Goal: Transaction & Acquisition: Purchase product/service

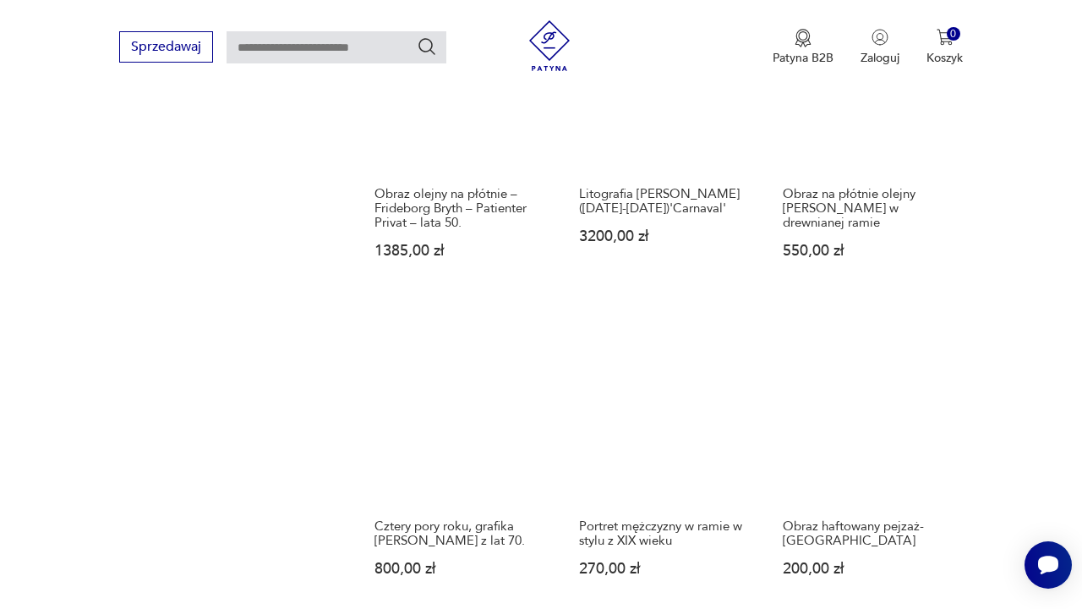
scroll to position [1679, 0]
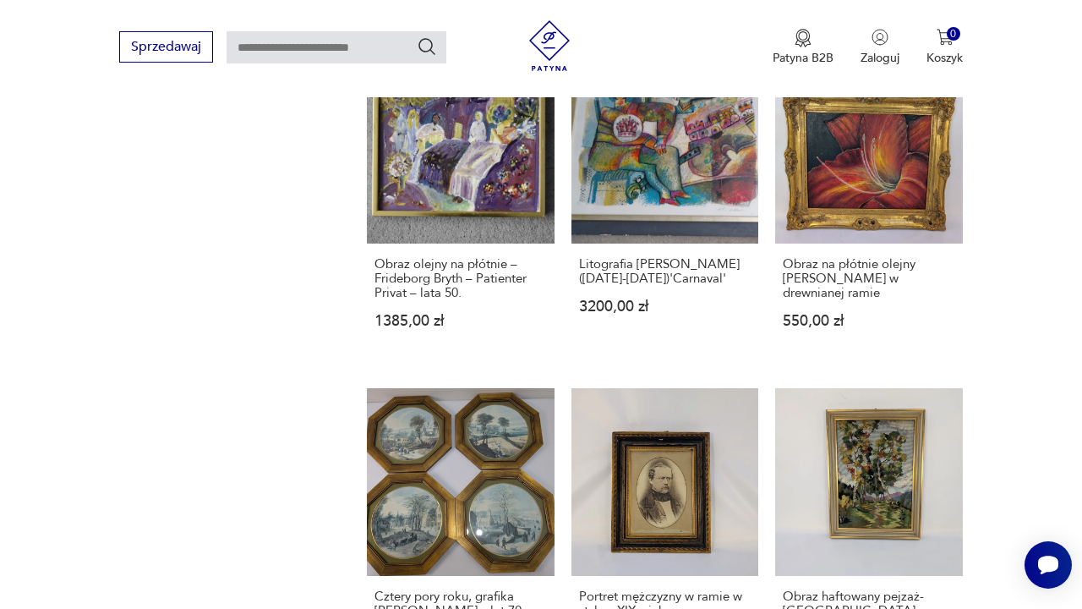
click at [394, 46] on input "text" at bounding box center [337, 47] width 220 height 32
type input "******"
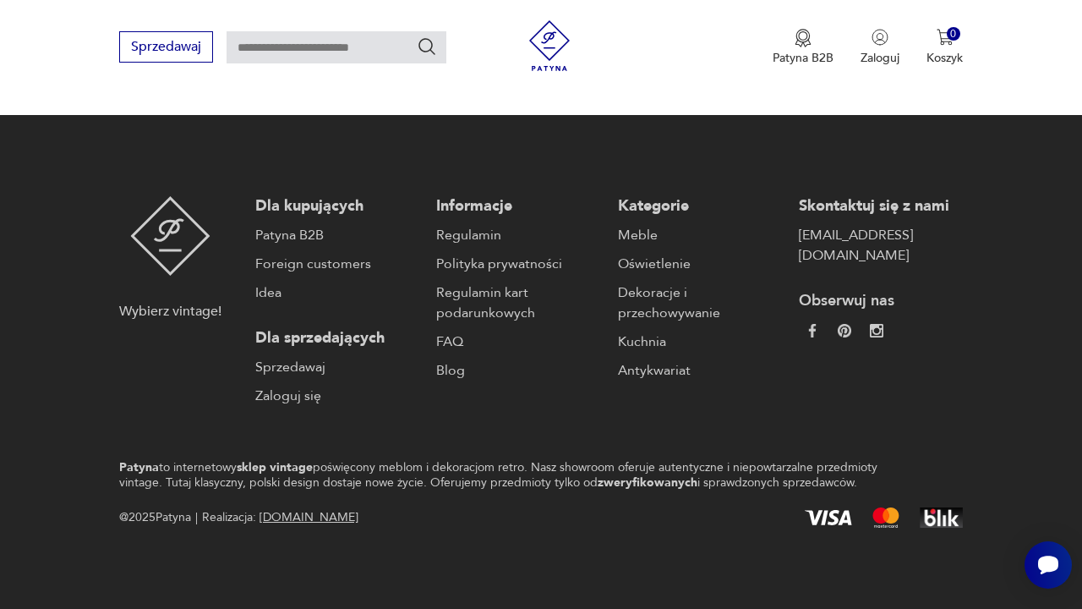
type input "******"
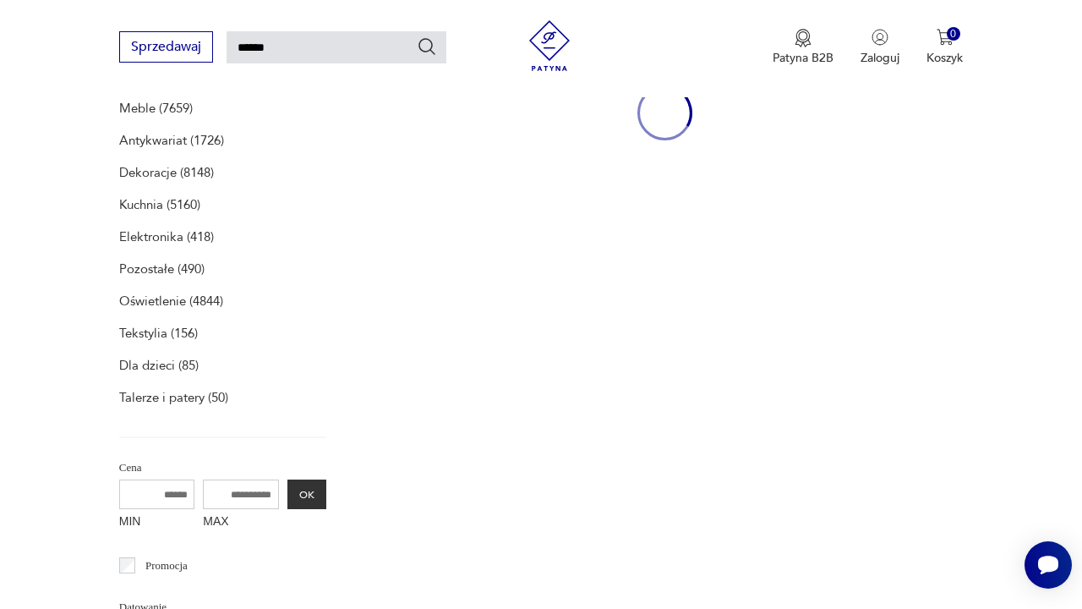
scroll to position [220, 0]
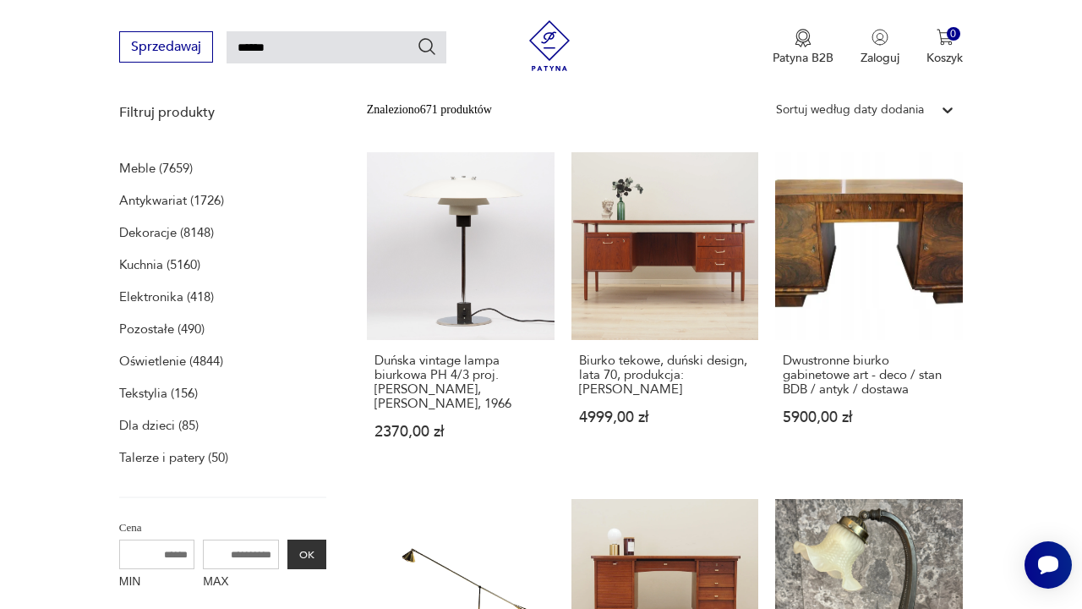
click at [1070, 91] on div "Sprzedawaj ****** Patyna B2B Zaloguj 0 Koszyk Twój koszyk ( 0 ) Brak produktów …" at bounding box center [541, 48] width 1082 height 97
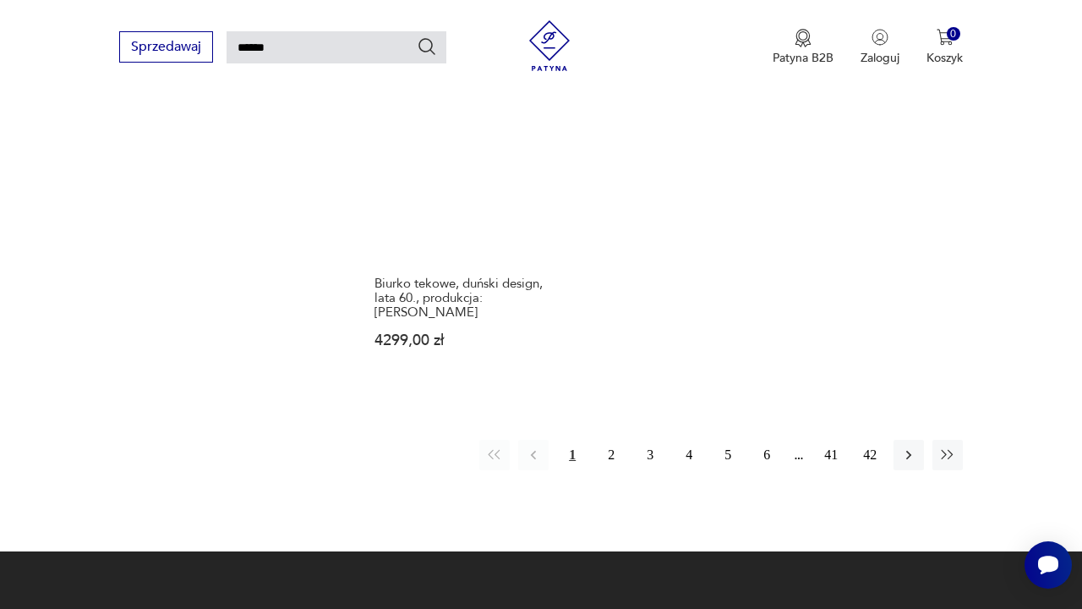
scroll to position [2022, 0]
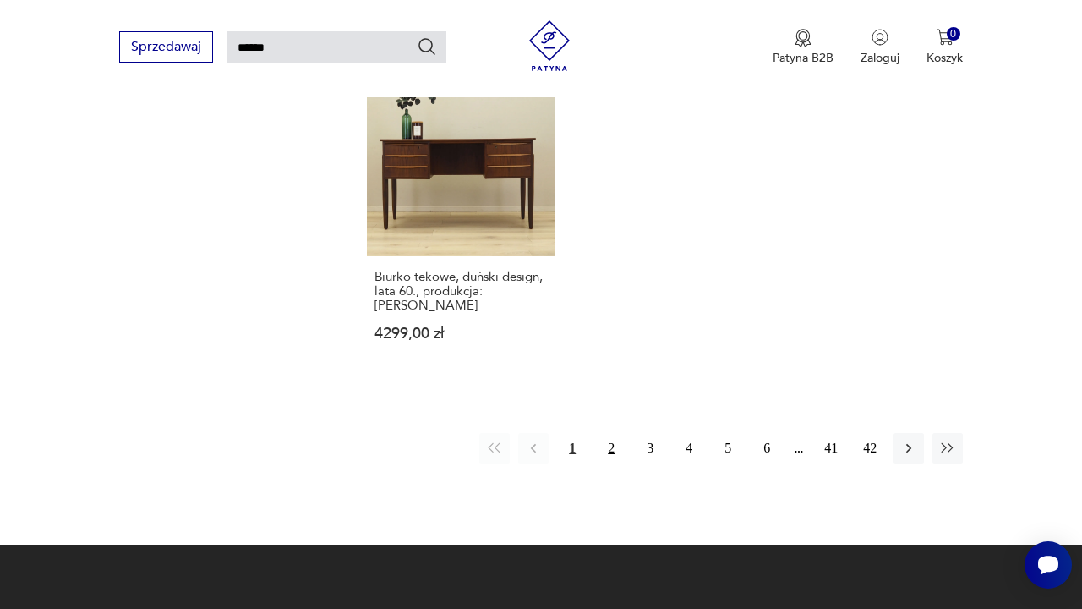
click at [619, 463] on button "2" at bounding box center [611, 448] width 30 height 30
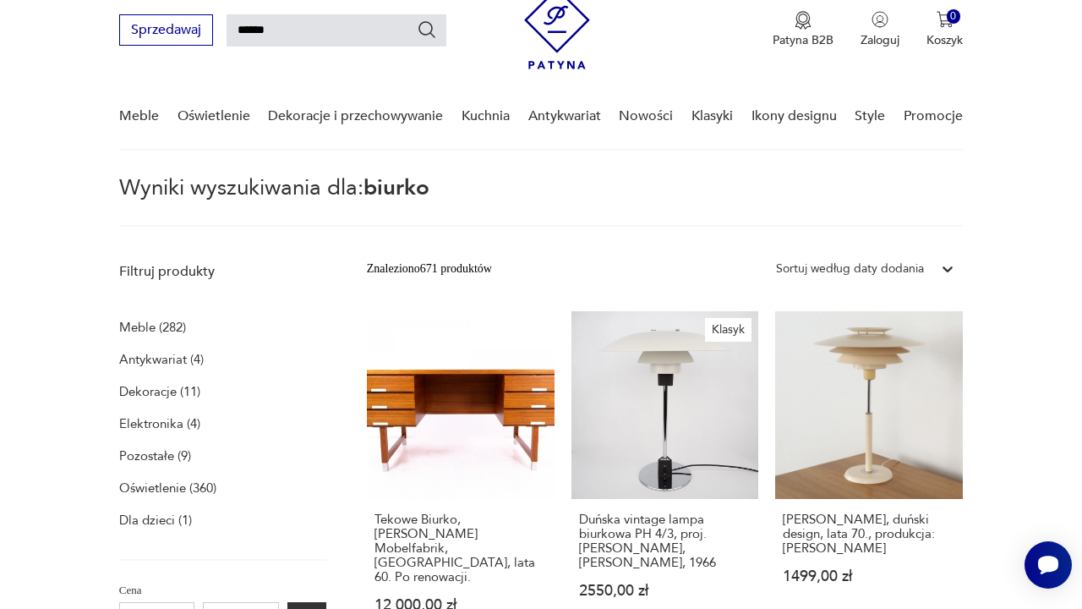
click at [166, 325] on p "Meble (282)" at bounding box center [152, 327] width 67 height 24
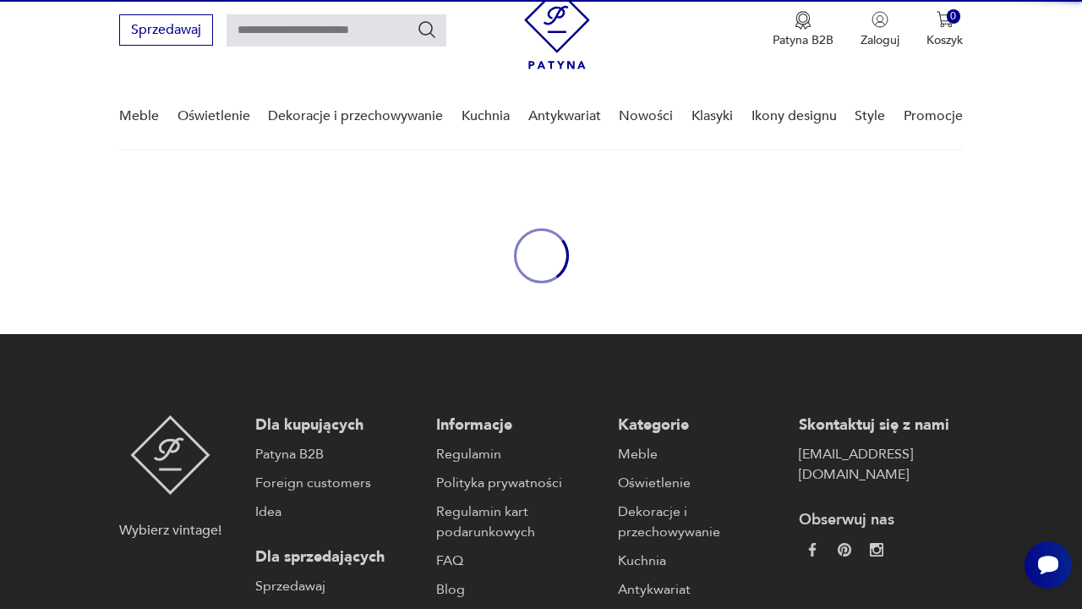
type input "******"
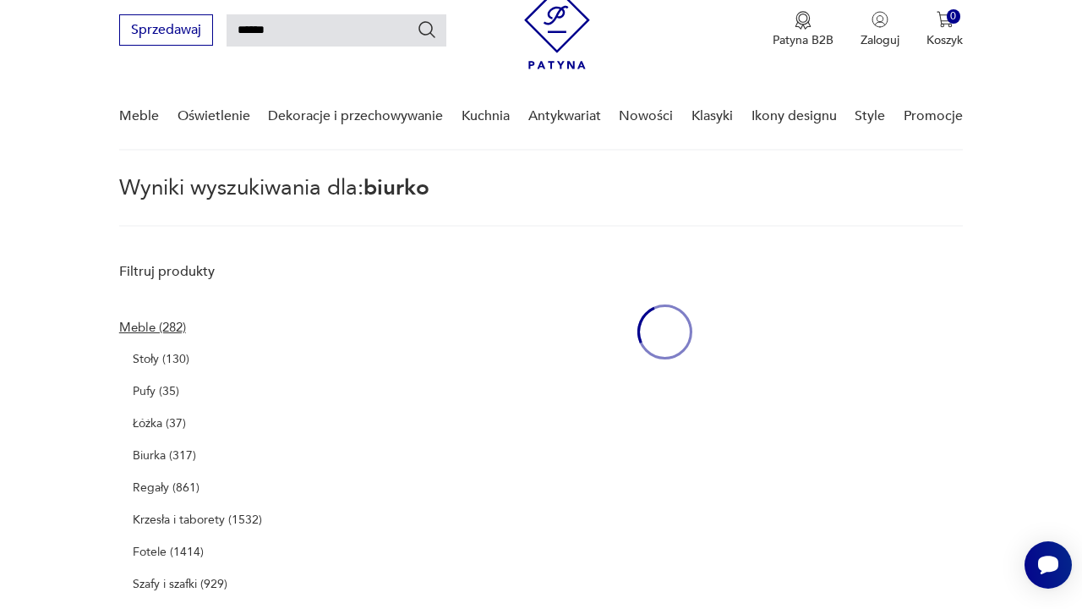
scroll to position [61, 0]
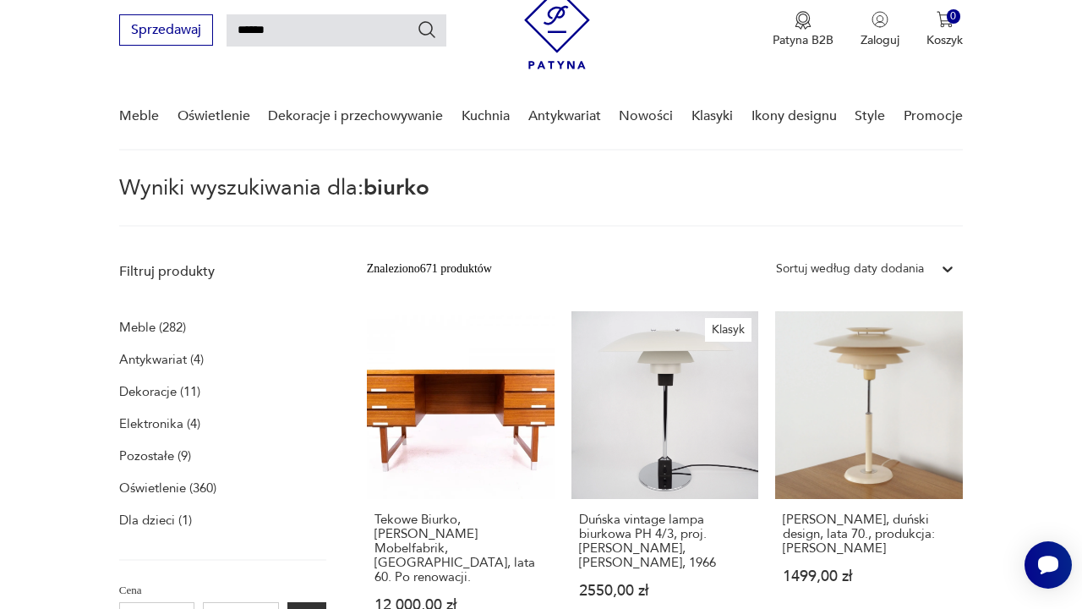
click at [154, 334] on p "Meble (282)" at bounding box center [152, 327] width 67 height 24
click at [176, 331] on p "Meble (282)" at bounding box center [152, 327] width 67 height 24
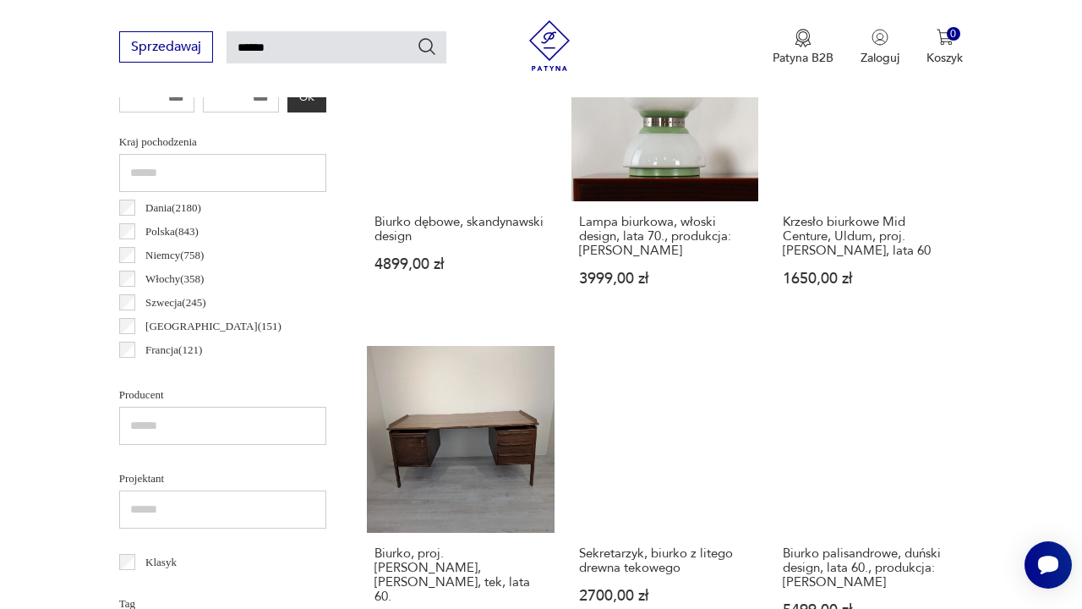
scroll to position [705, 0]
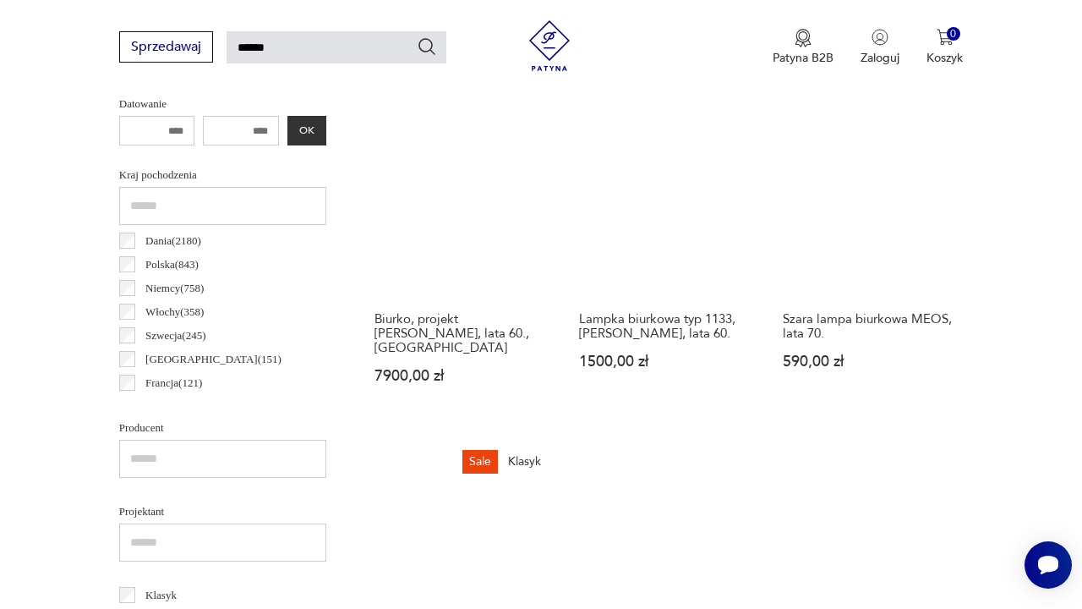
scroll to position [632, 0]
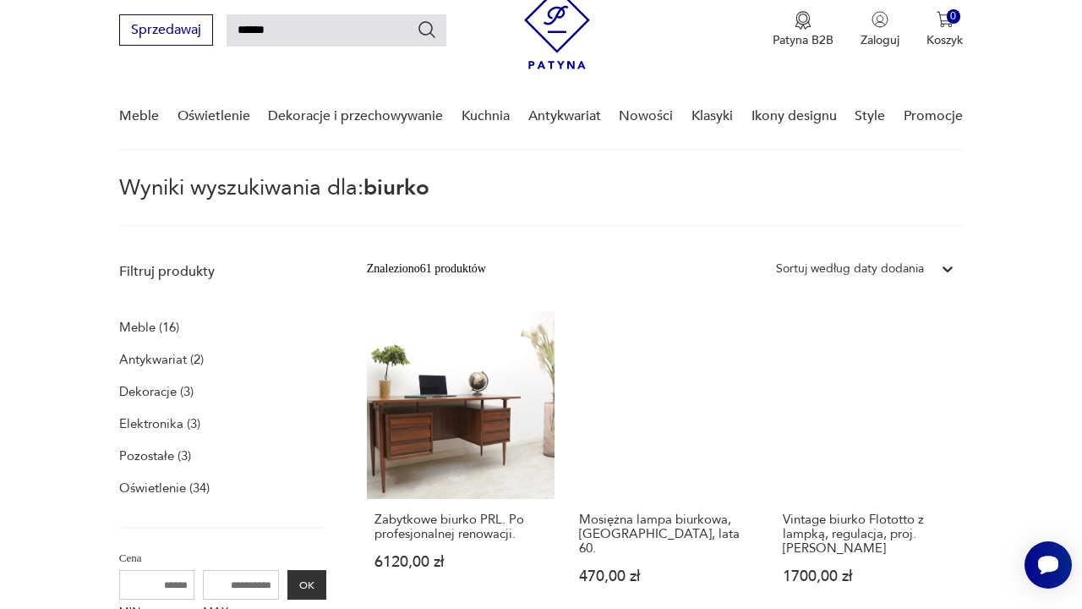
scroll to position [754, 0]
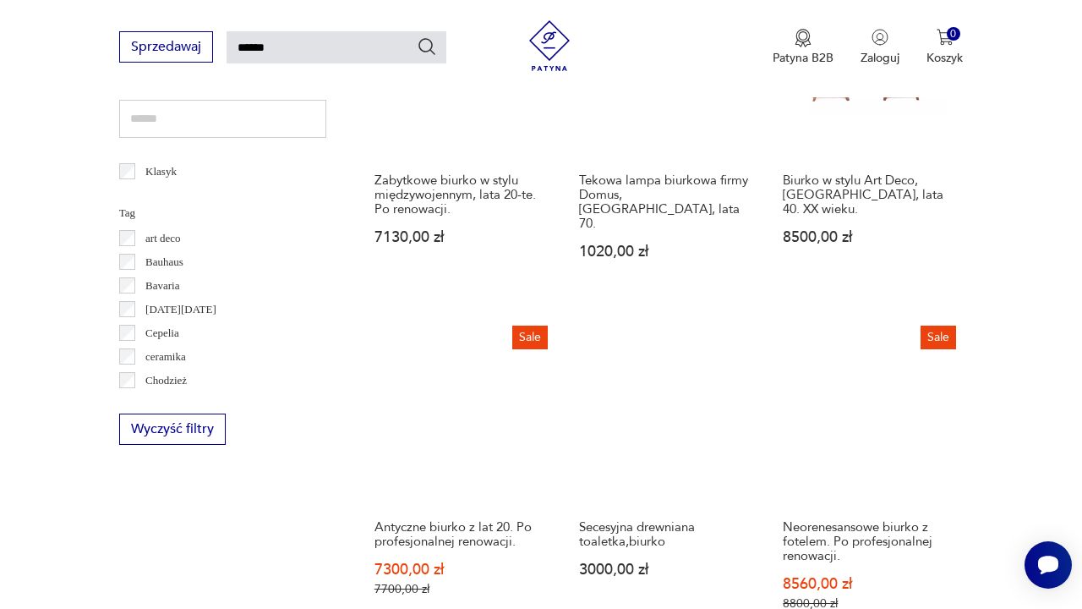
scroll to position [1097, 0]
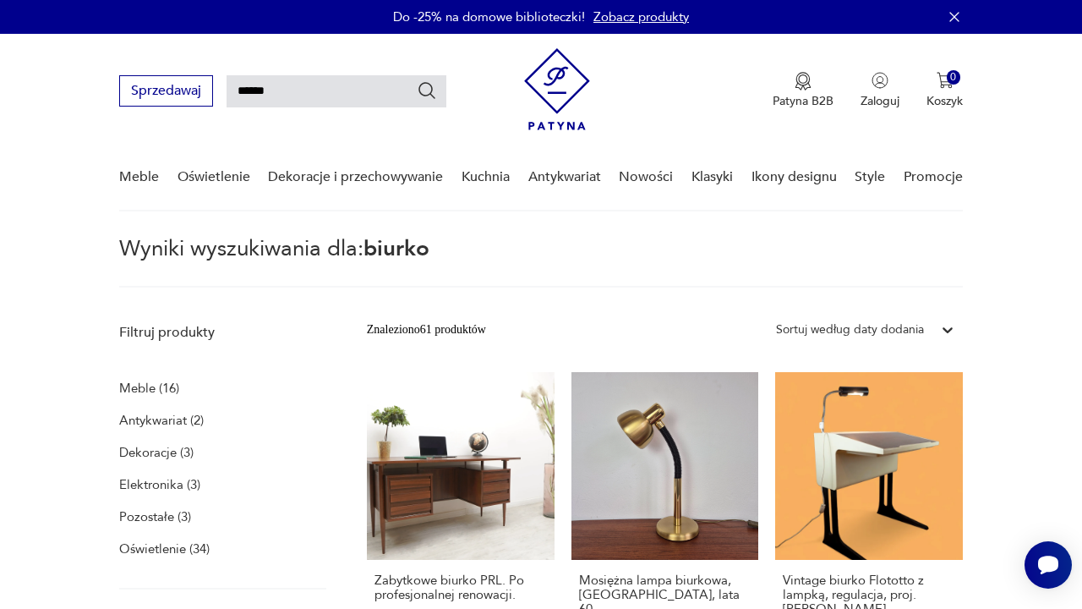
click at [151, 384] on p "Meble (16)" at bounding box center [149, 388] width 60 height 24
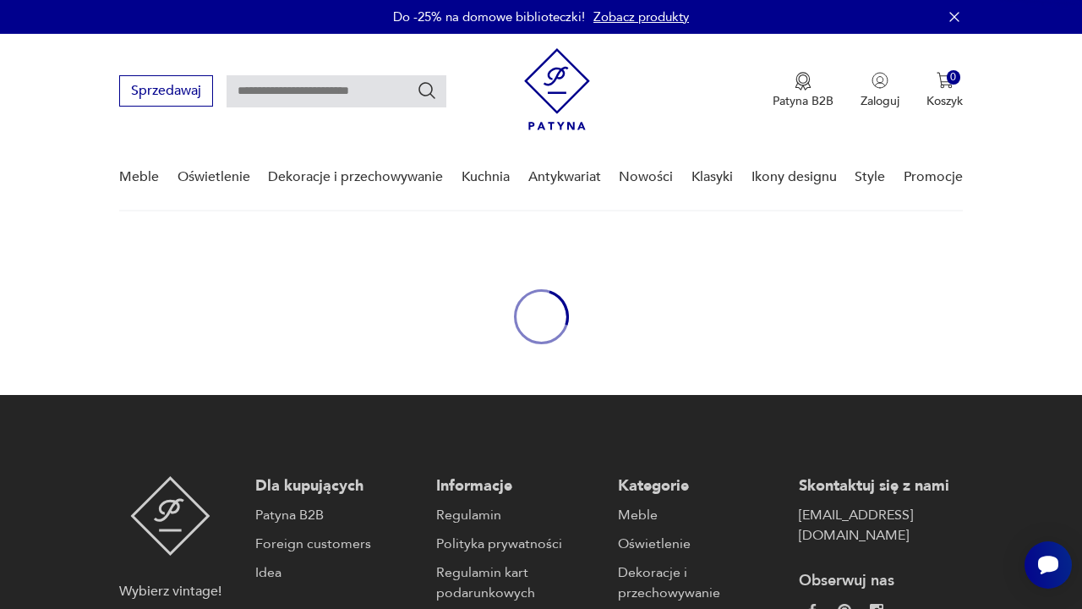
type input "******"
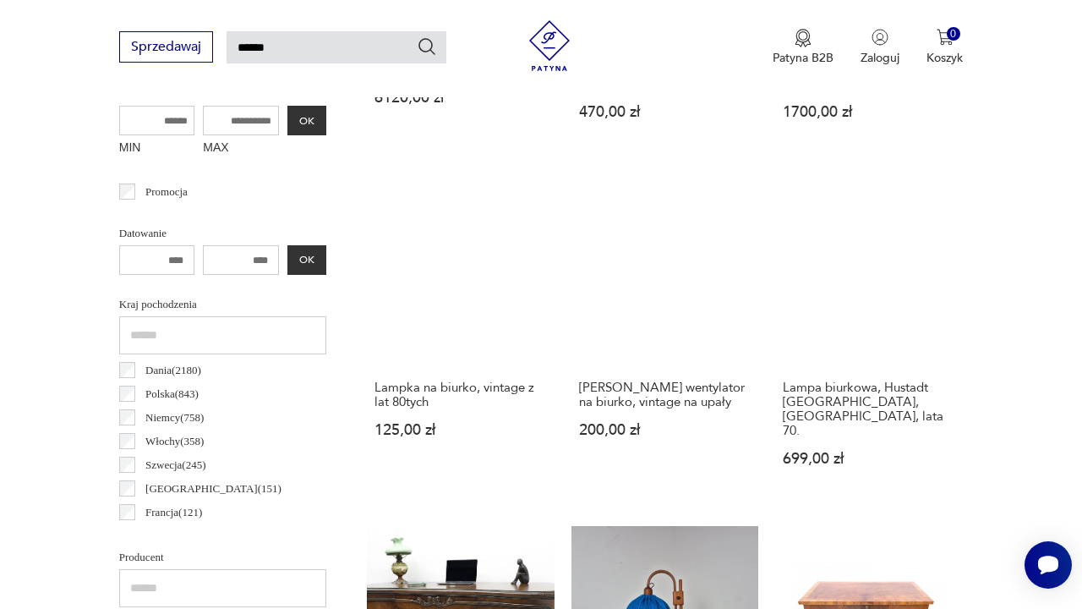
scroll to position [534, 0]
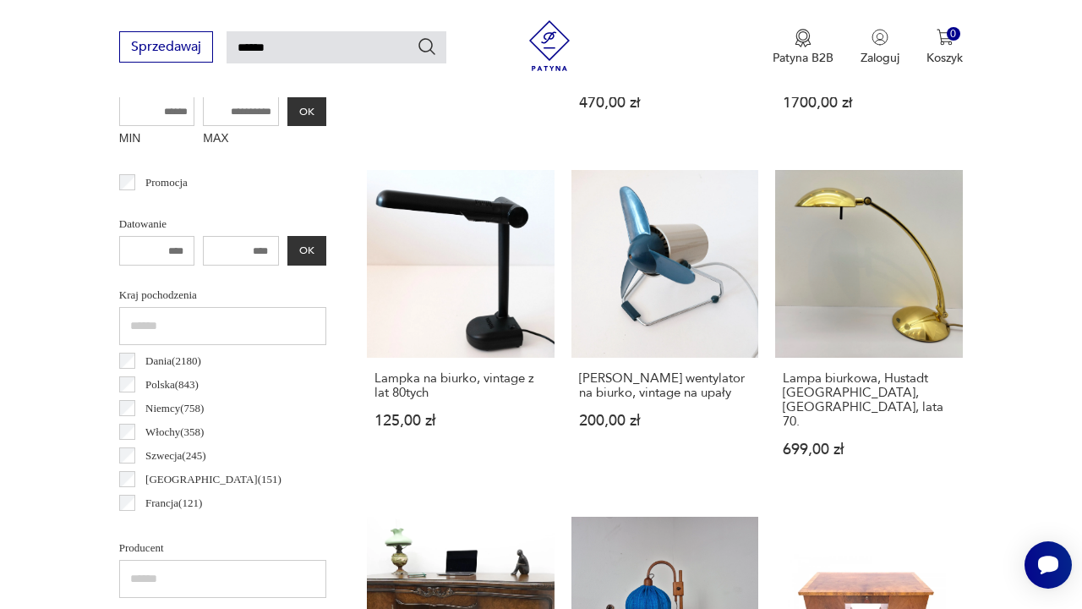
scroll to position [61, 0]
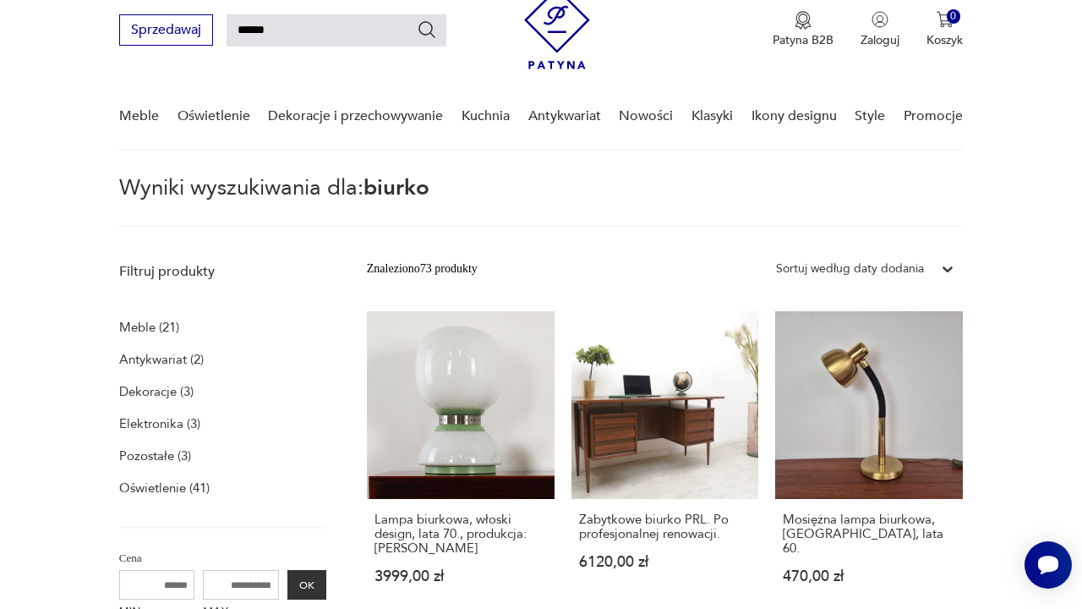
scroll to position [754, 0]
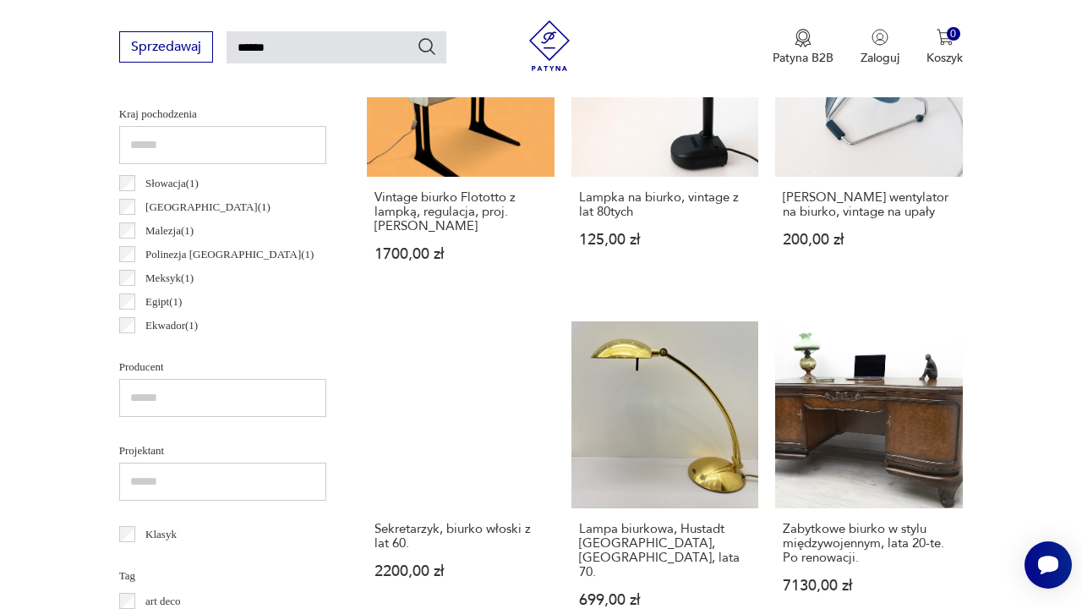
scroll to position [736, 0]
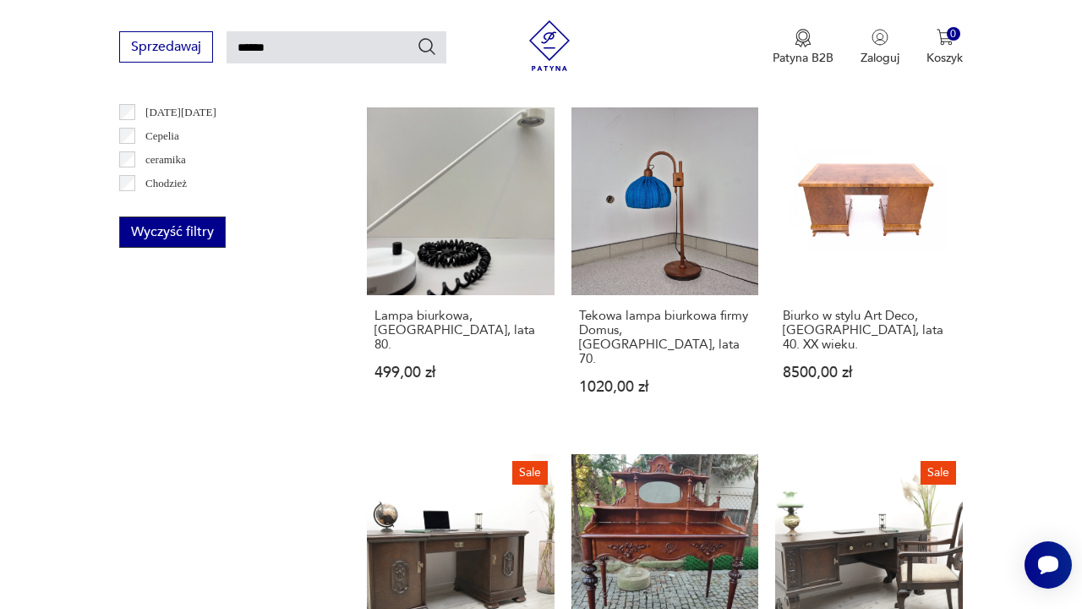
click at [151, 233] on button "Wyczyść filtry" at bounding box center [172, 231] width 107 height 31
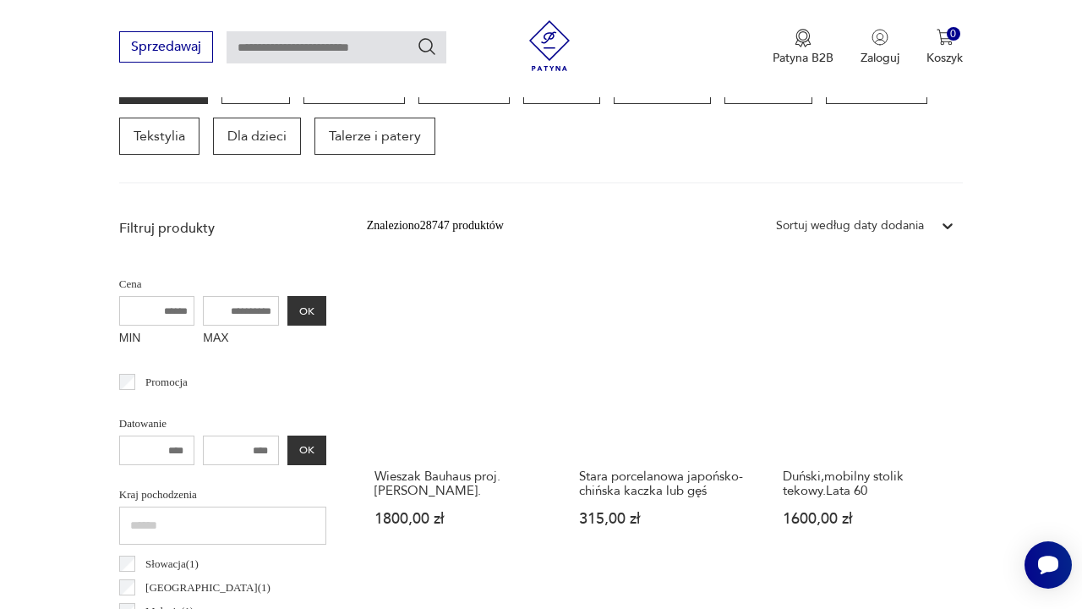
scroll to position [255, 0]
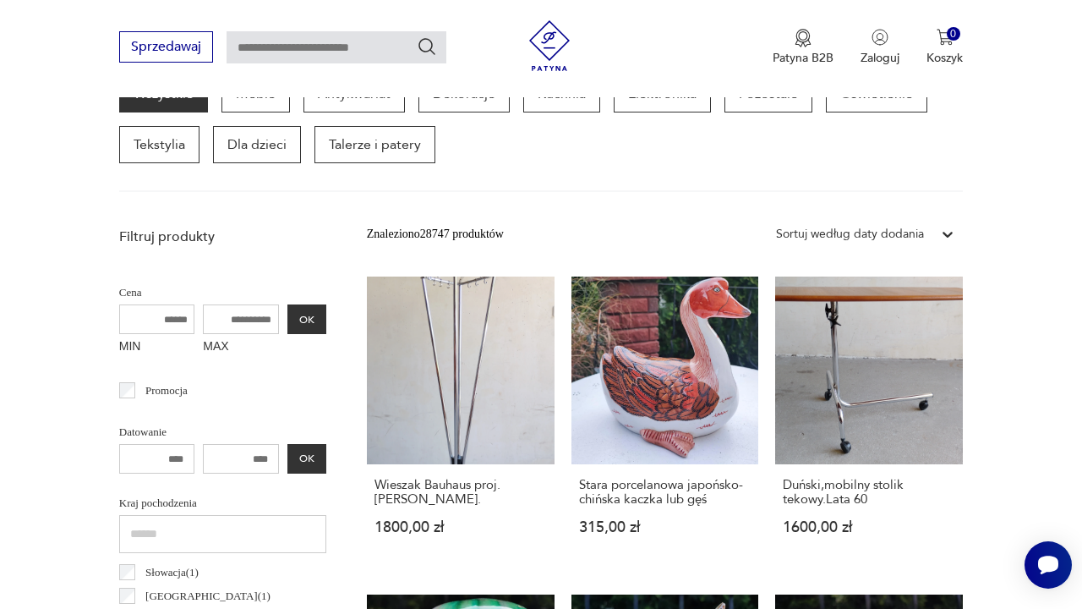
click at [210, 542] on input "text" at bounding box center [222, 534] width 207 height 38
click at [68, 151] on section "Wszystkie Meble Antykwariat Dekoracje Kuchnia Elektronika Pozostałe Oświetlenie…" at bounding box center [541, 133] width 1082 height 117
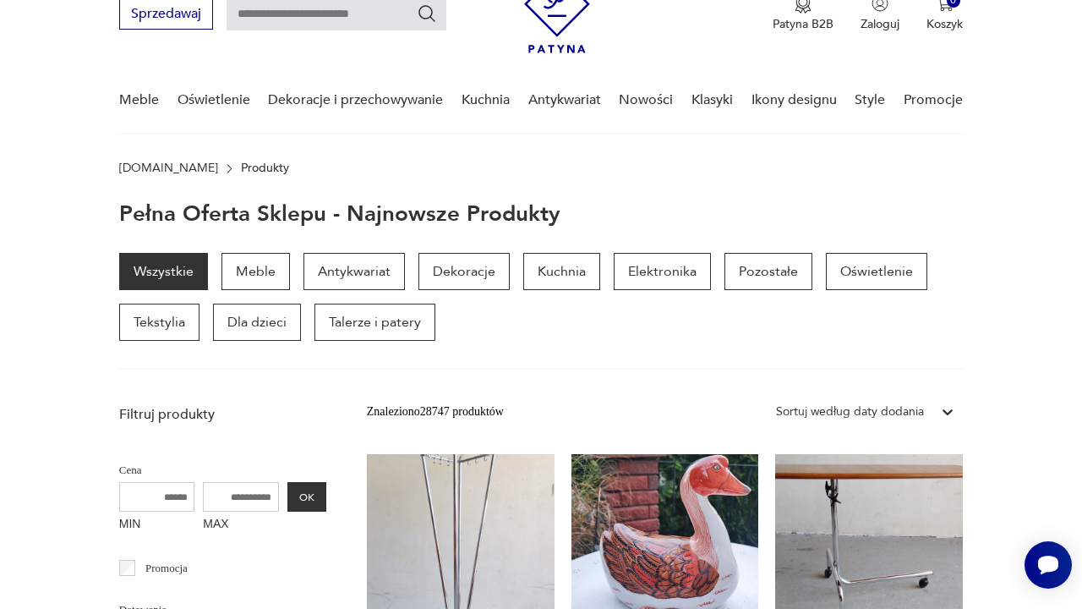
scroll to position [34, 0]
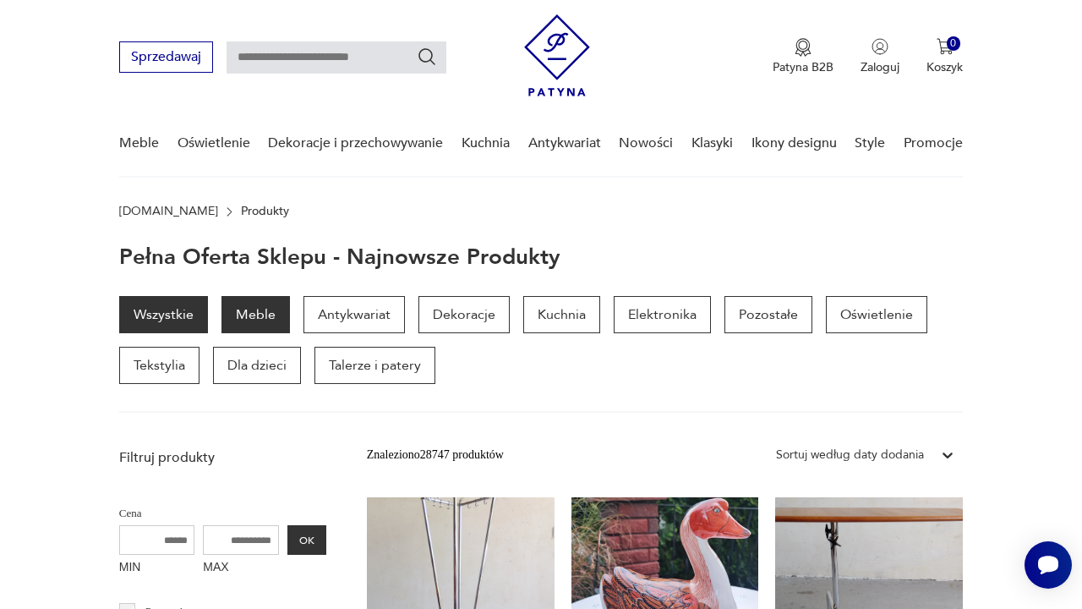
click at [274, 314] on p "Meble" at bounding box center [256, 314] width 68 height 37
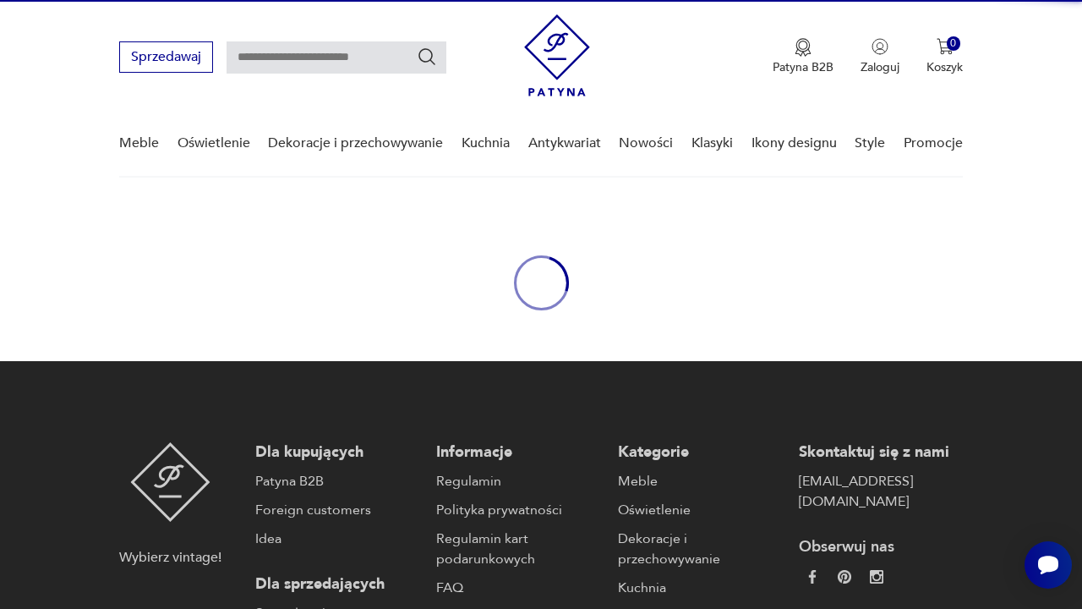
scroll to position [169, 0]
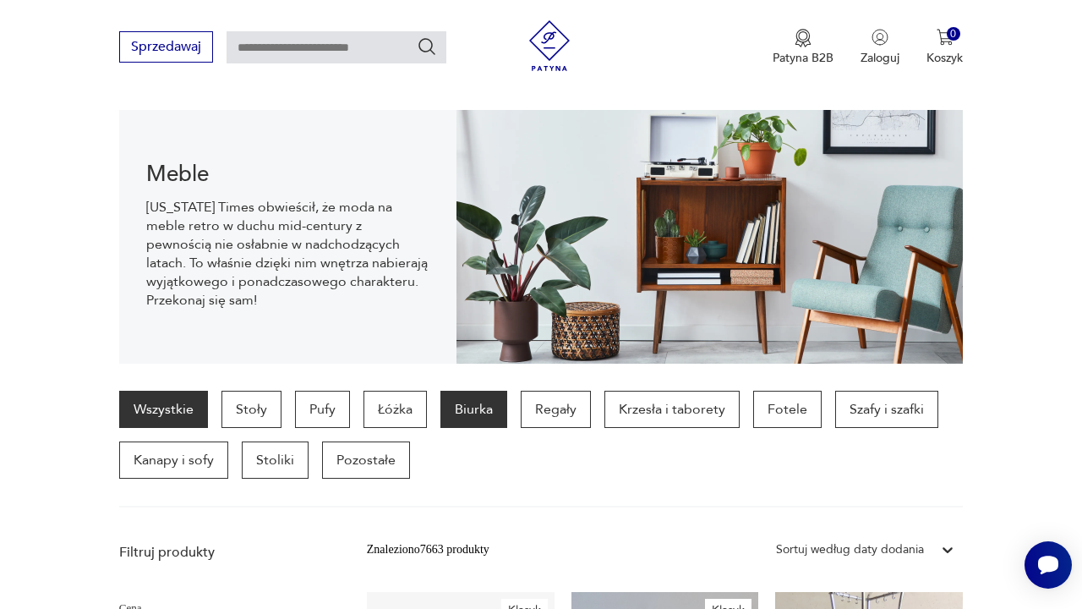
click at [498, 415] on p "Biurka" at bounding box center [474, 409] width 67 height 37
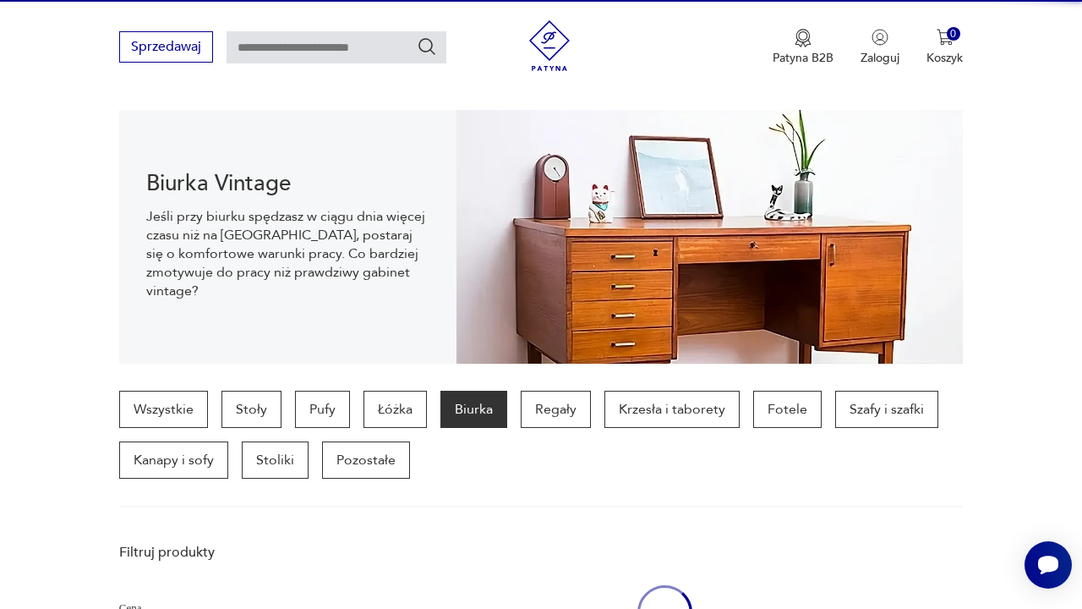
scroll to position [450, 0]
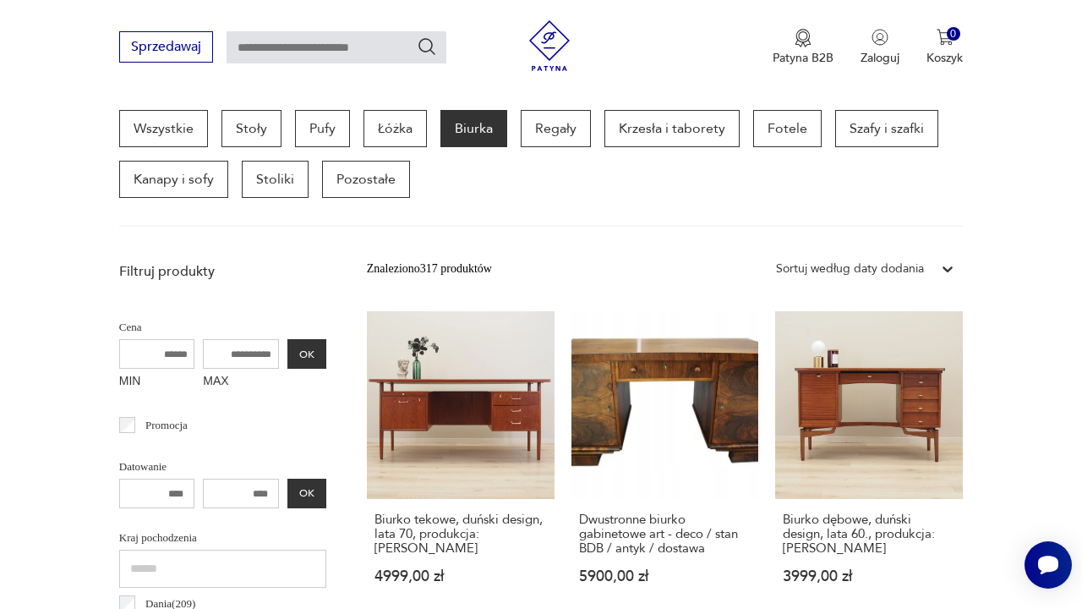
drag, startPoint x: 222, startPoint y: 498, endPoint x: 143, endPoint y: 487, distance: 80.2
click at [143, 489] on div "OK" at bounding box center [222, 494] width 207 height 30
type input "****"
click at [255, 487] on div "**** OK" at bounding box center [222, 494] width 207 height 30
click at [166, 494] on input "number" at bounding box center [157, 494] width 76 height 30
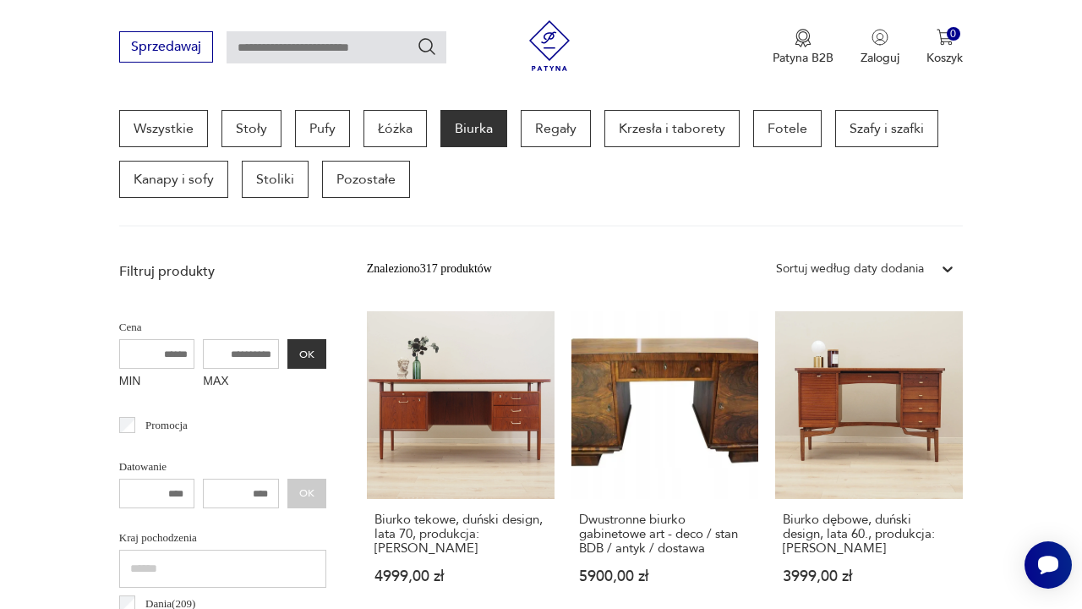
drag, startPoint x: 166, startPoint y: 494, endPoint x: 83, endPoint y: 493, distance: 82.9
type input "****"
click at [228, 577] on input "text" at bounding box center [222, 569] width 207 height 38
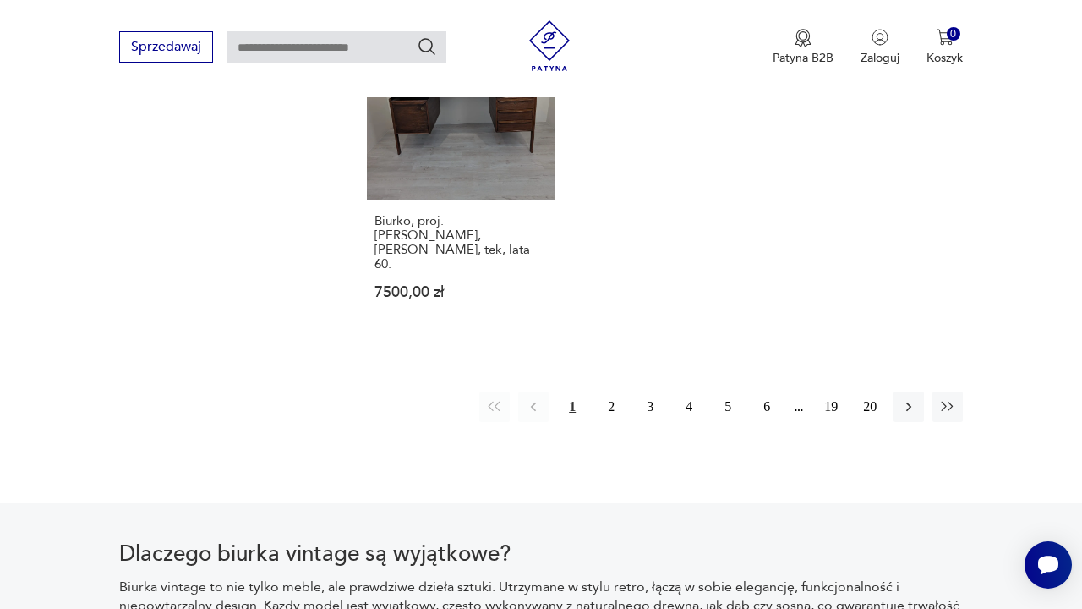
scroll to position [2482, 0]
click at [607, 421] on button "2" at bounding box center [611, 406] width 30 height 30
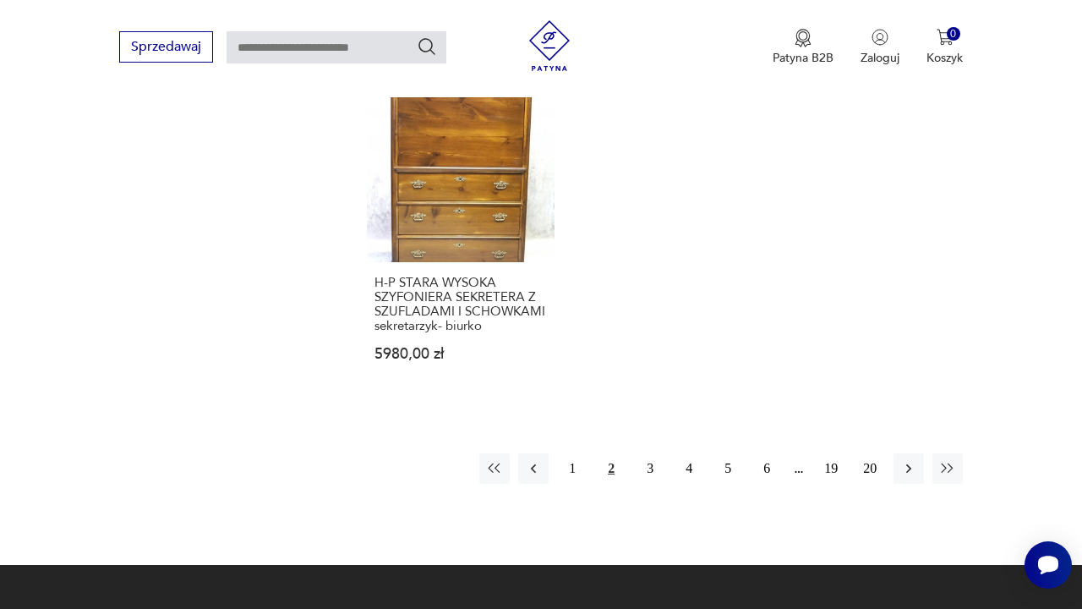
scroll to position [2400, 0]
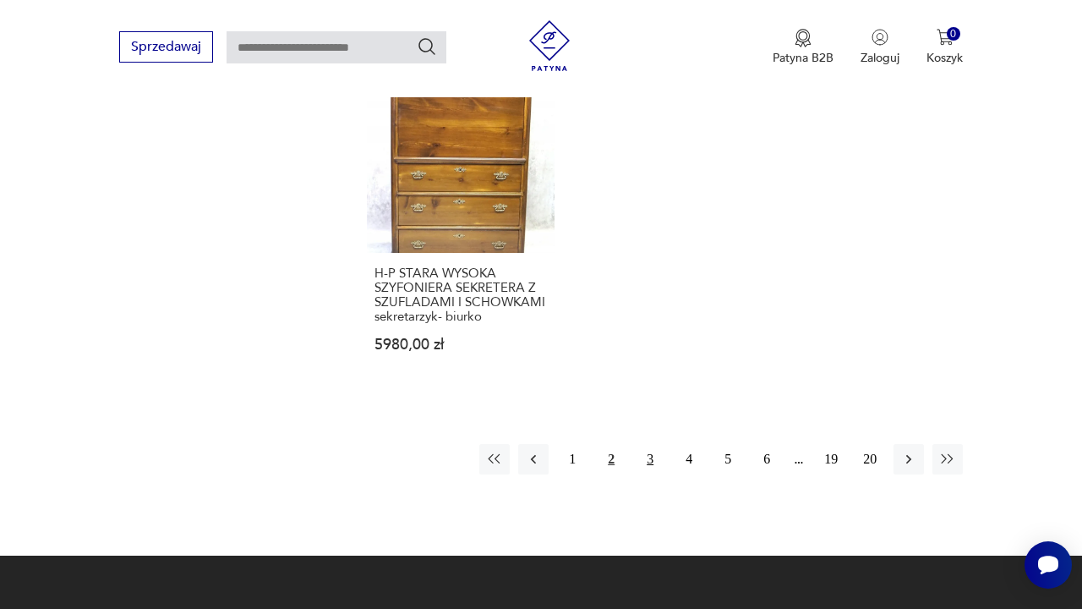
click at [653, 474] on button "3" at bounding box center [650, 459] width 30 height 30
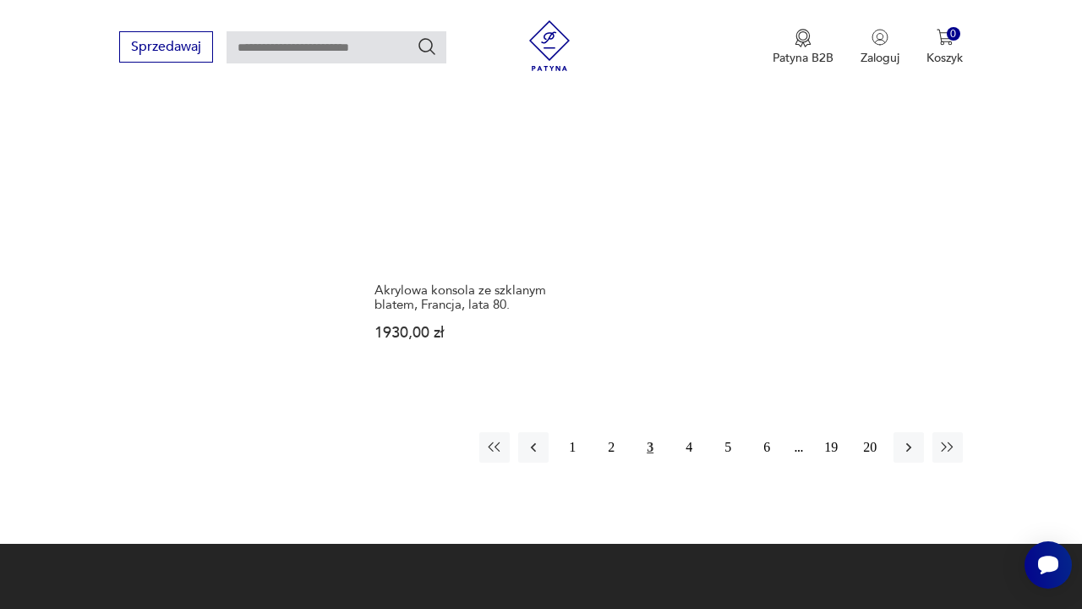
scroll to position [2359, 0]
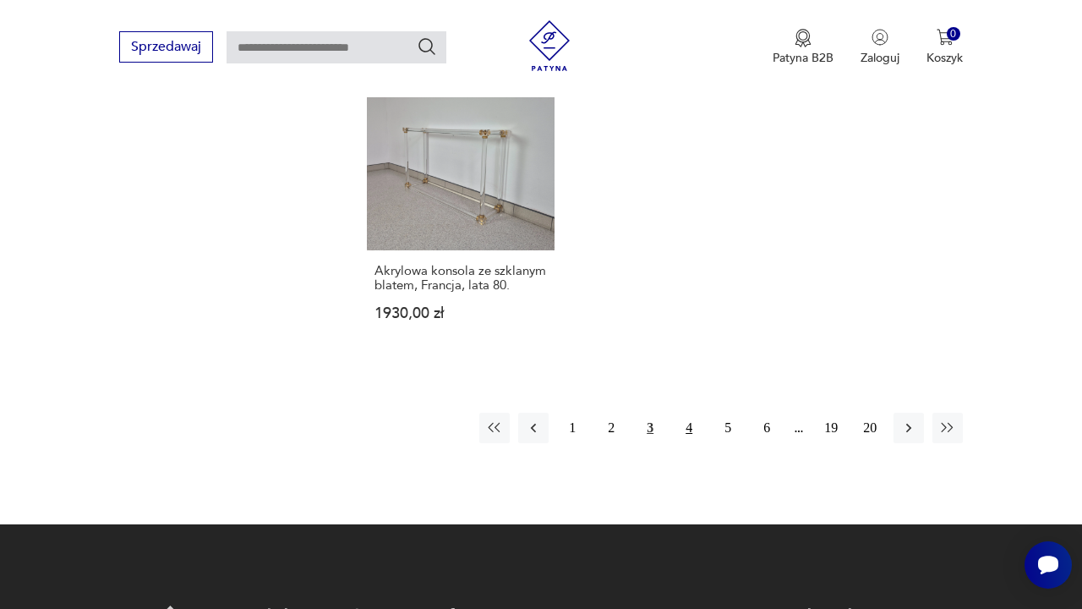
click at [695, 443] on button "4" at bounding box center [689, 428] width 30 height 30
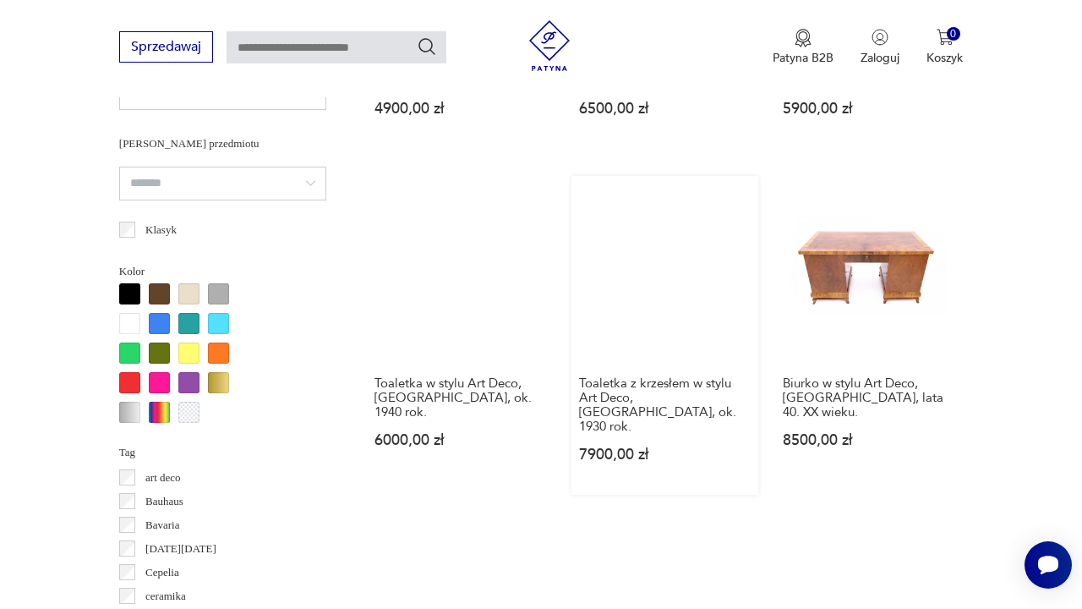
scroll to position [1271, 0]
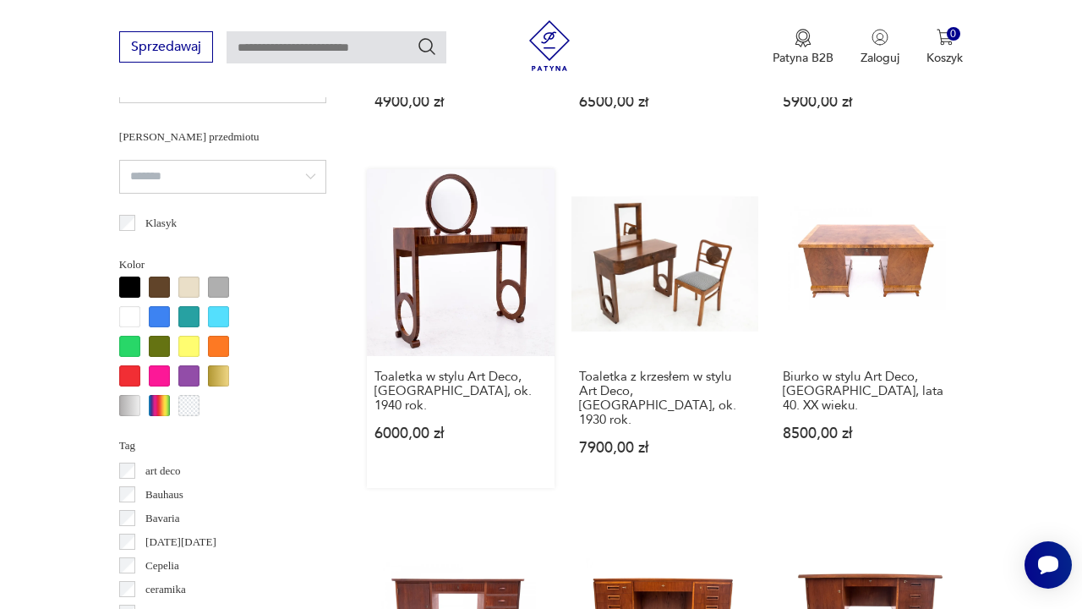
click at [414, 264] on link "Toaletka w stylu Art Deco, [GEOGRAPHIC_DATA], ok. 1940 rok. 6000,00 zł" at bounding box center [461, 329] width 188 height 320
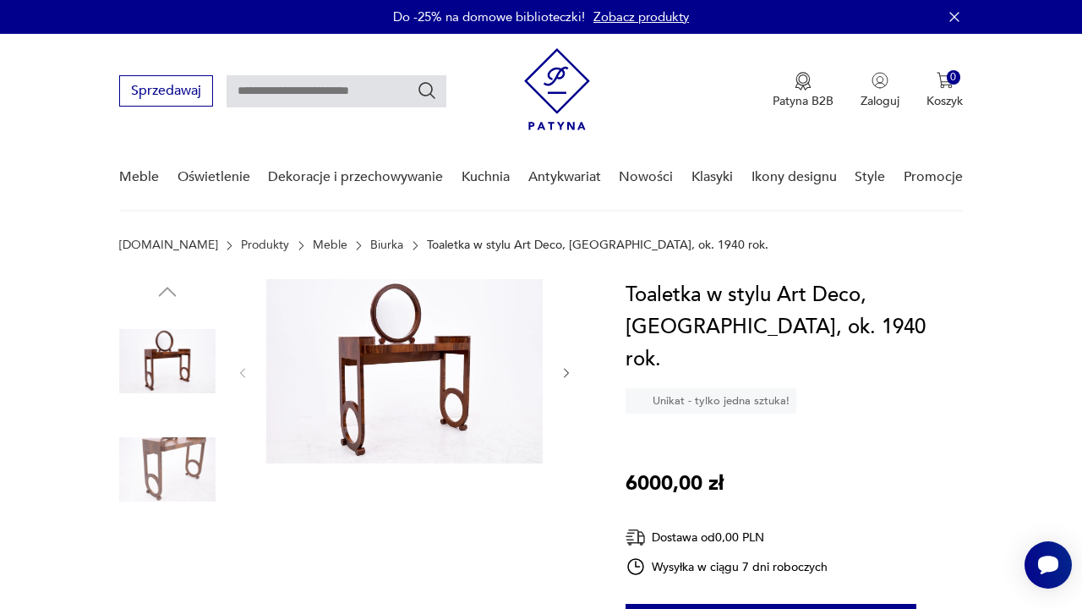
click at [399, 350] on img at bounding box center [404, 371] width 276 height 184
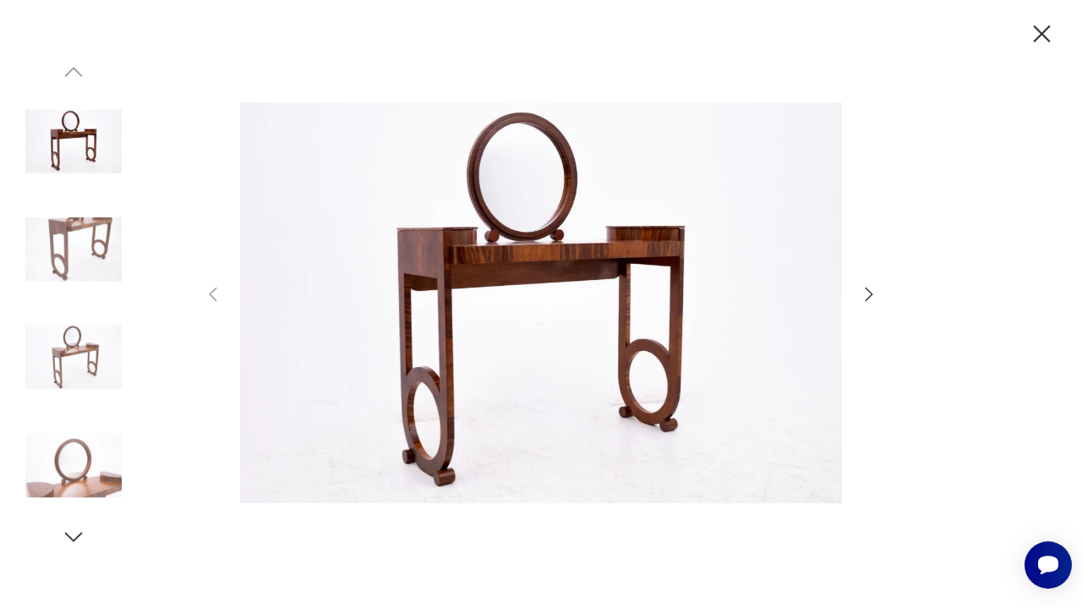
click at [867, 290] on icon "button" at bounding box center [869, 294] width 20 height 20
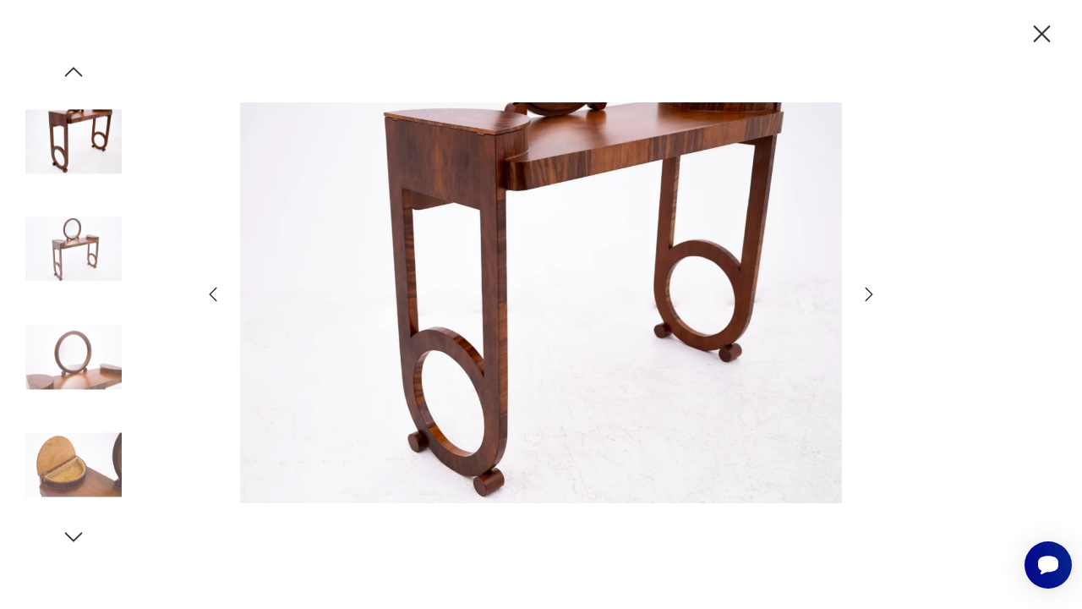
click at [867, 290] on icon "button" at bounding box center [869, 294] width 20 height 20
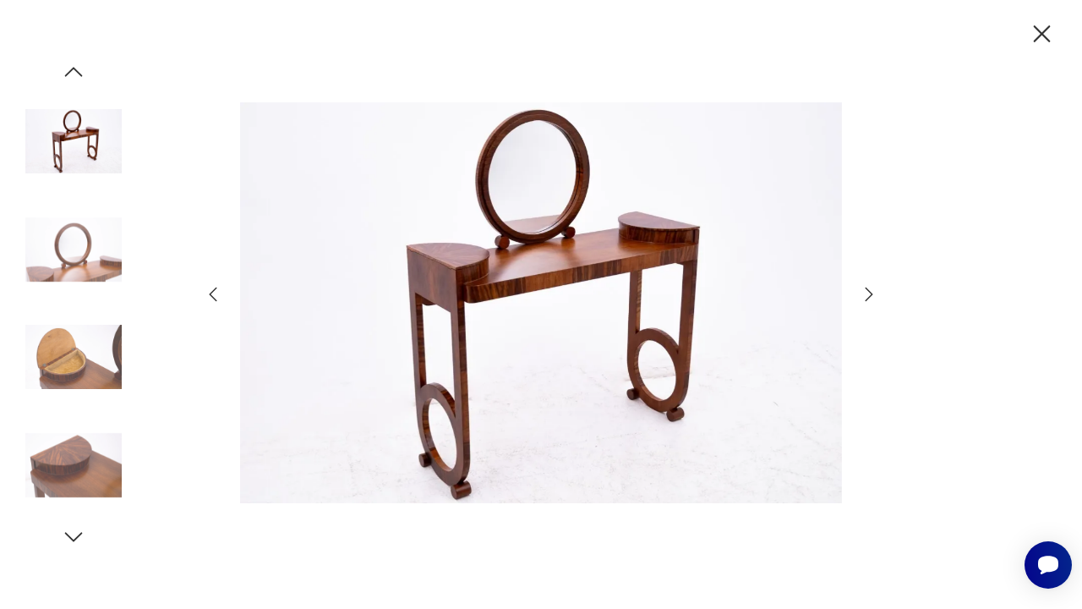
click at [867, 290] on icon "button" at bounding box center [869, 294] width 20 height 20
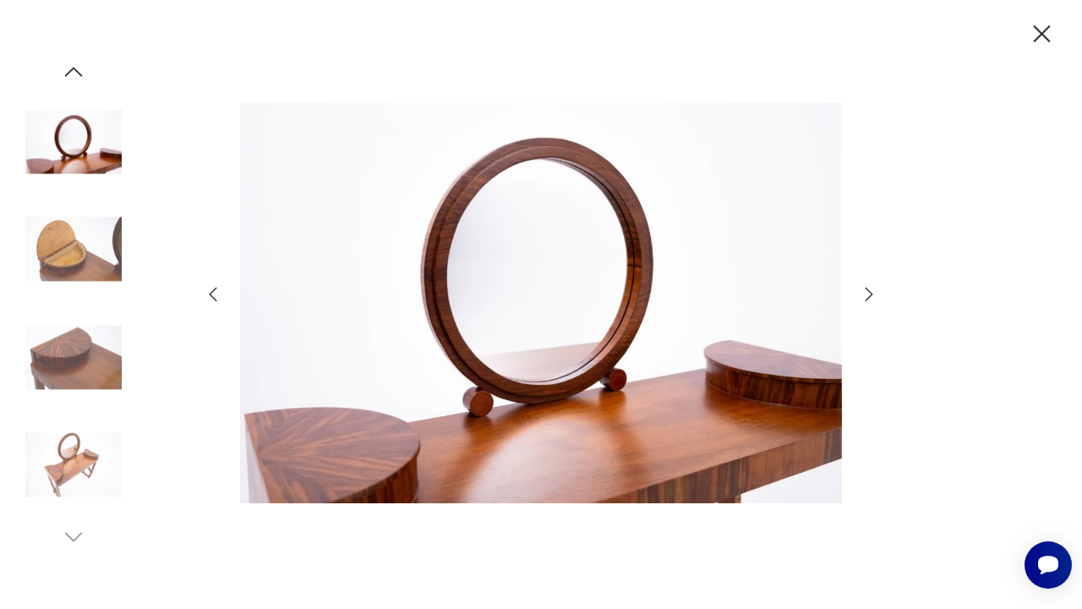
click at [867, 290] on icon "button" at bounding box center [869, 294] width 20 height 20
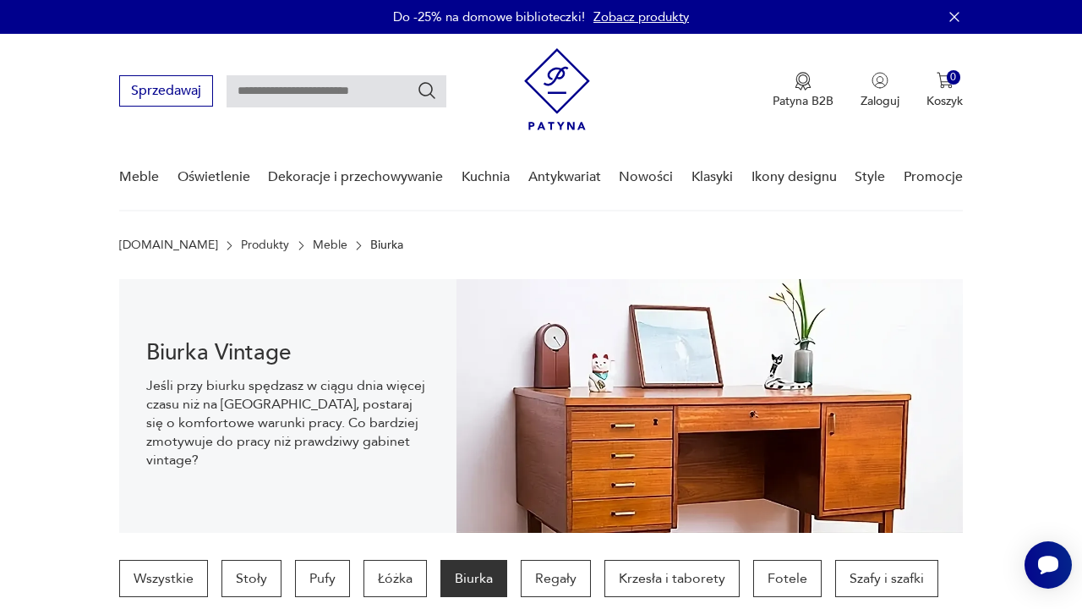
scroll to position [1243, 0]
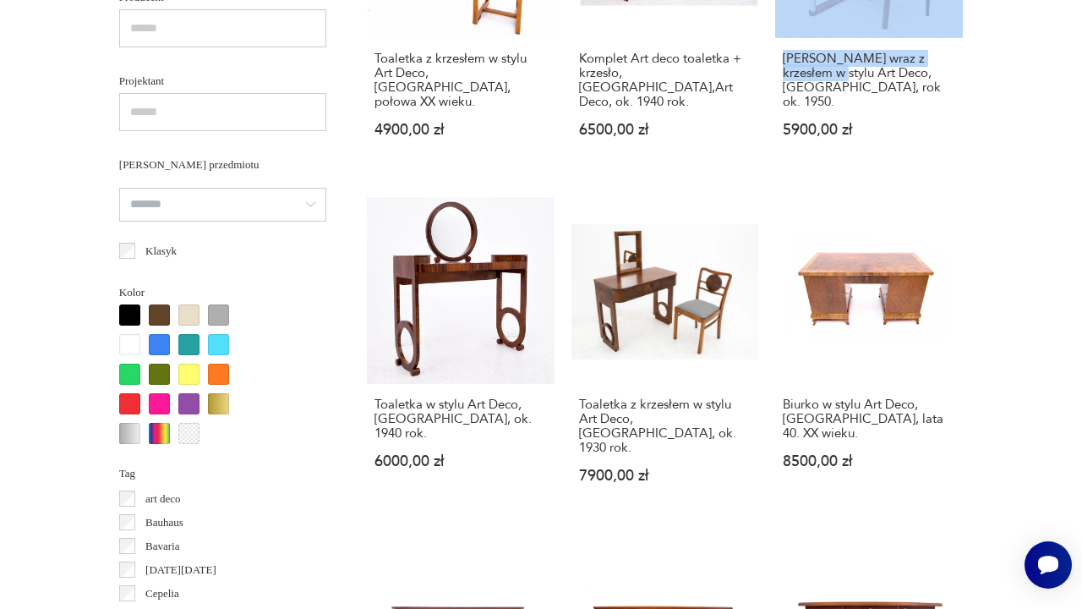
click at [1009, 98] on section "Filtruj produkty Cena MIN MAX OK Promocja Datowanie OK Kraj pochodzenia Dania (…" at bounding box center [541, 558] width 1082 height 2194
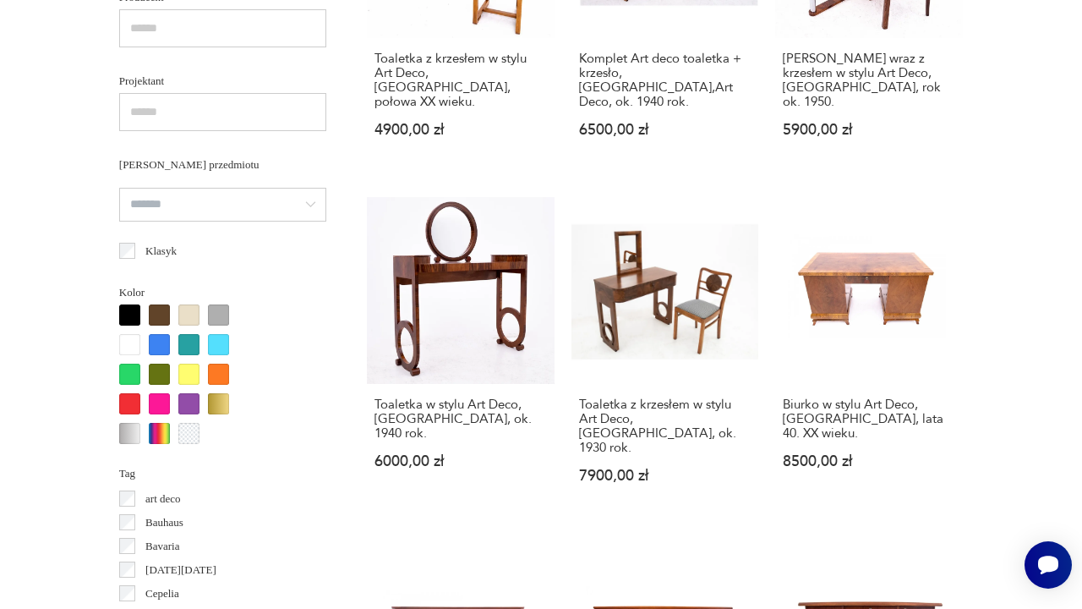
click at [1050, 276] on section "Filtruj produkty Cena MIN MAX OK Promocja Datowanie OK Kraj pochodzenia Dania (…" at bounding box center [541, 558] width 1082 height 2194
click at [1076, 382] on section "Filtruj produkty Cena MIN MAX OK Promocja Datowanie OK Kraj pochodzenia Dania (…" at bounding box center [541, 558] width 1082 height 2194
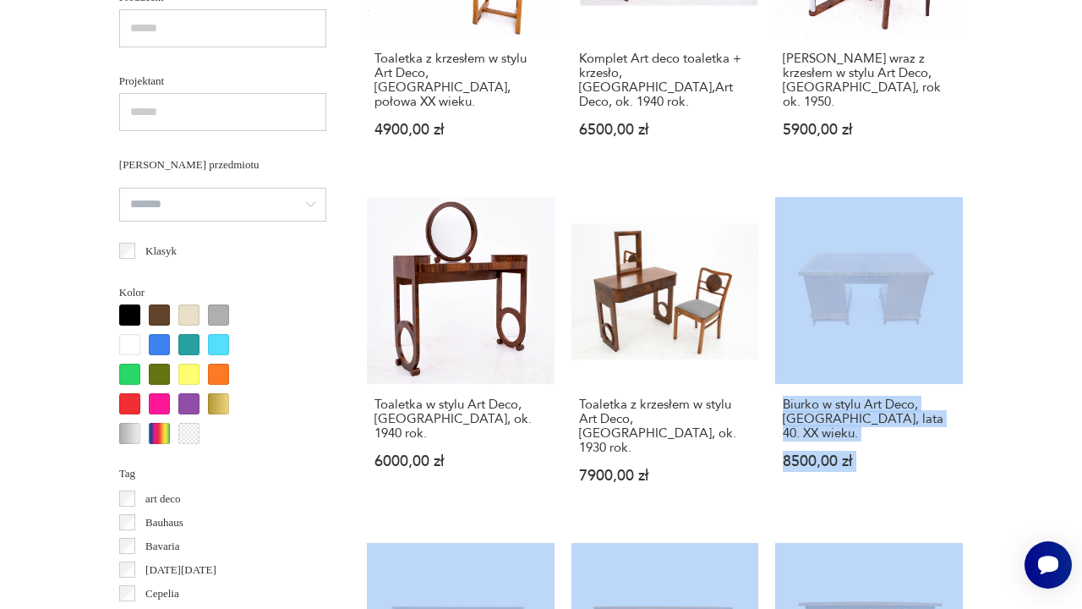
drag, startPoint x: 1070, startPoint y: 448, endPoint x: 1072, endPoint y: 608, distance: 159.8
click at [1072, 608] on section "Filtruj produkty Cena MIN MAX OK Promocja Datowanie OK Kraj pochodzenia Dania (…" at bounding box center [541, 558] width 1082 height 2194
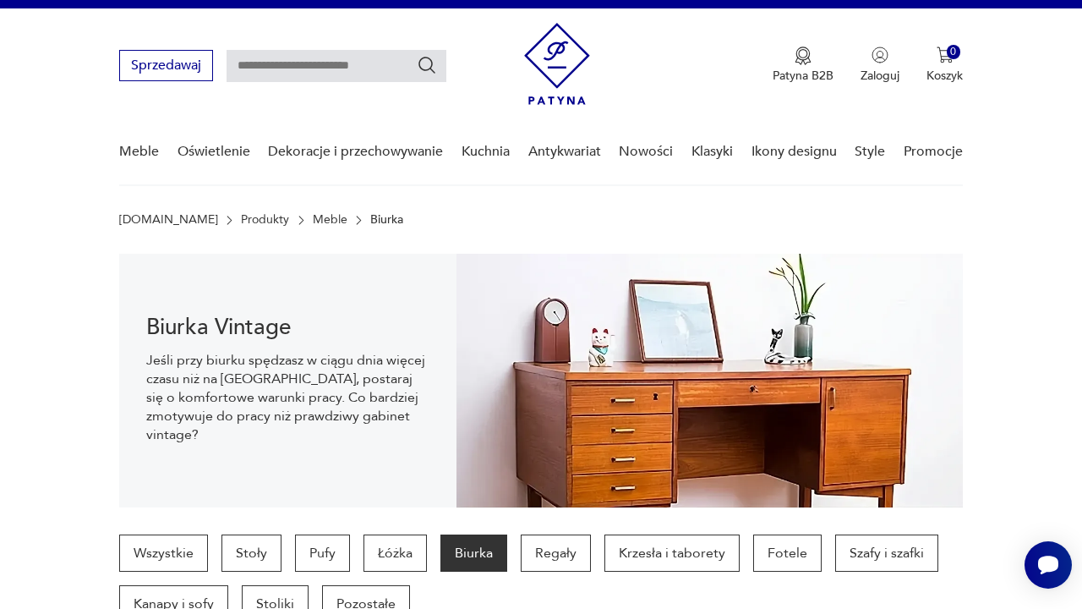
click at [1058, 49] on nav "Sprzedawaj Patyna B2B Zaloguj 0 Koszyk Twój koszyk ( 0 ) Brak produktów w koszy…" at bounding box center [541, 97] width 1082 height 178
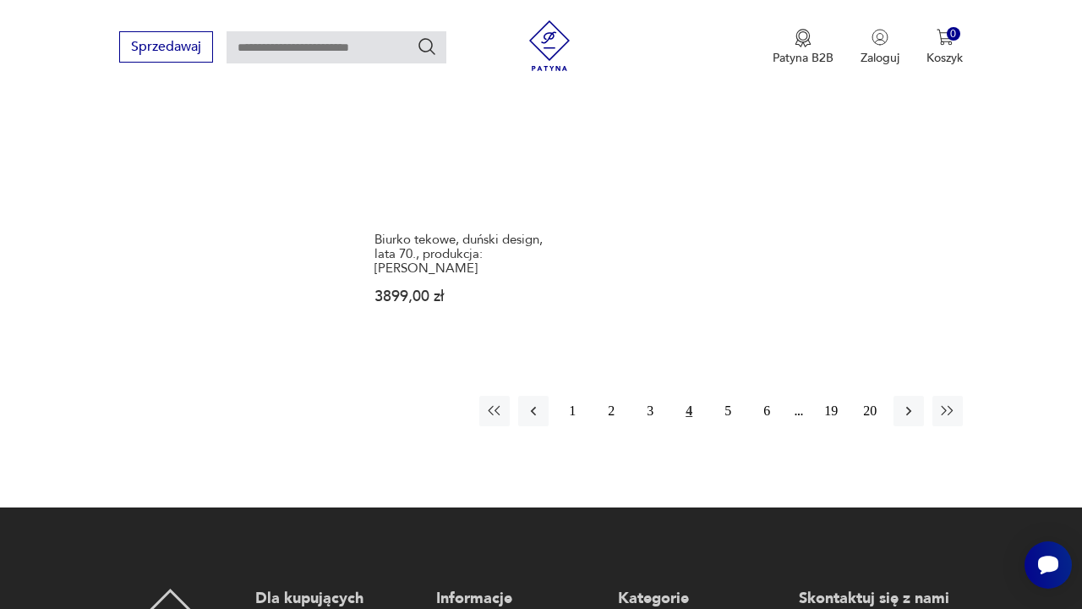
scroll to position [2394, 0]
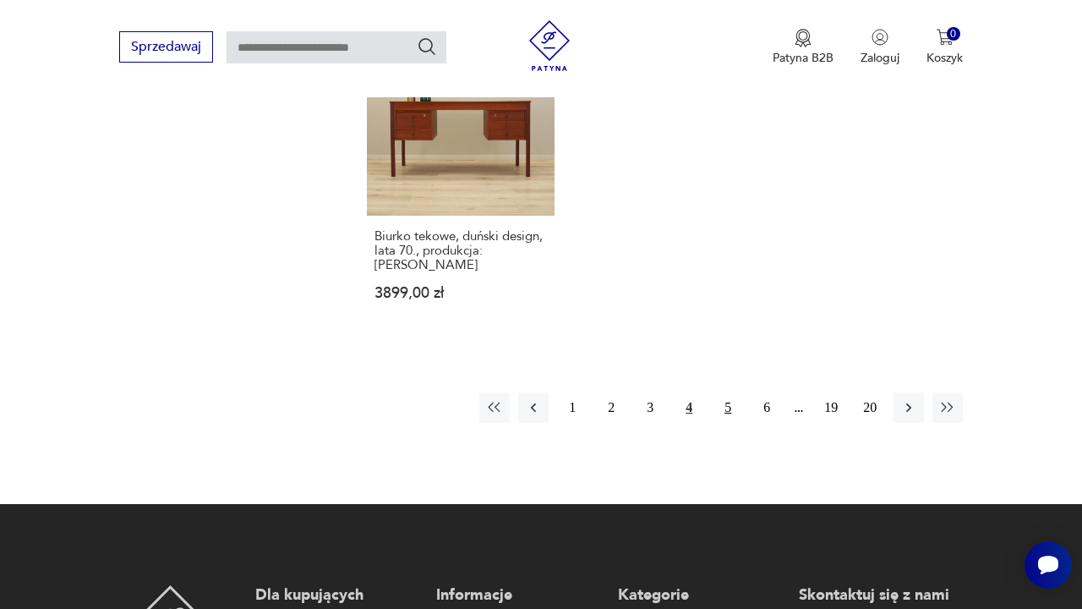
click at [729, 423] on button "5" at bounding box center [728, 407] width 30 height 30
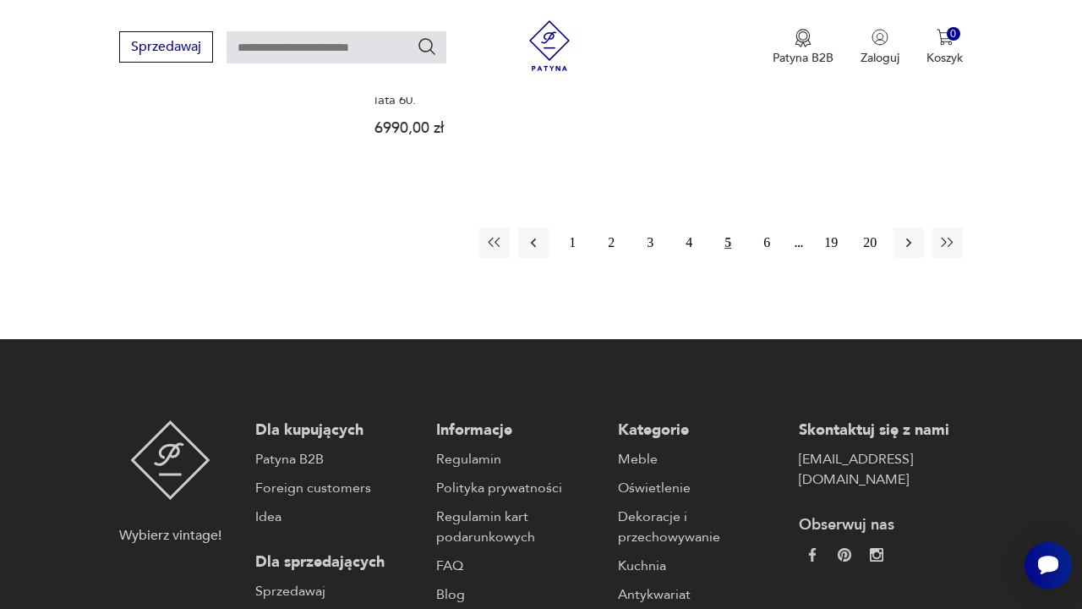
scroll to position [2582, 0]
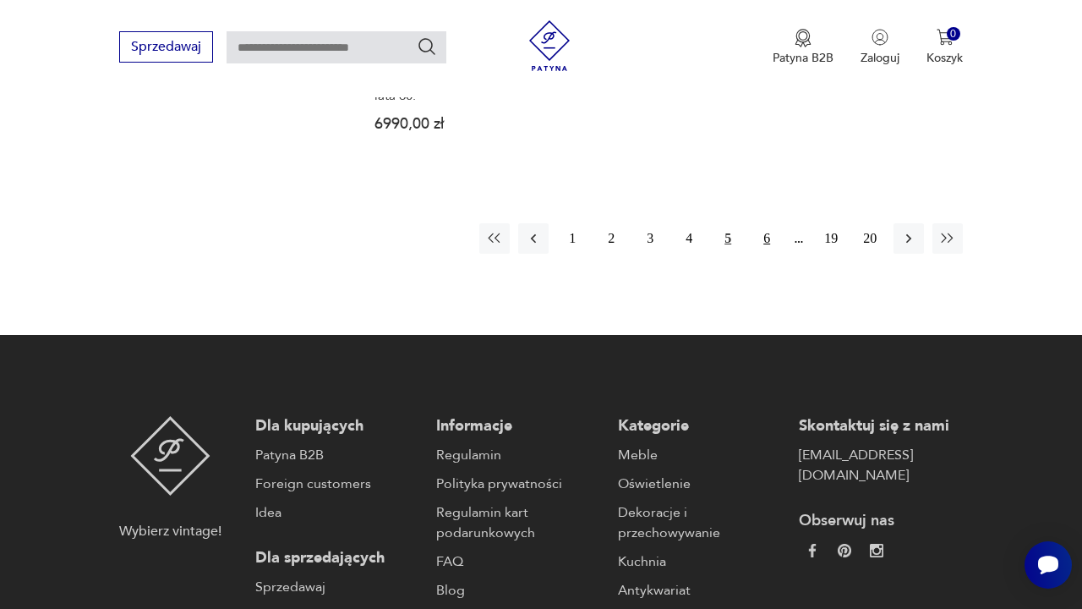
click at [765, 254] on button "6" at bounding box center [767, 238] width 30 height 30
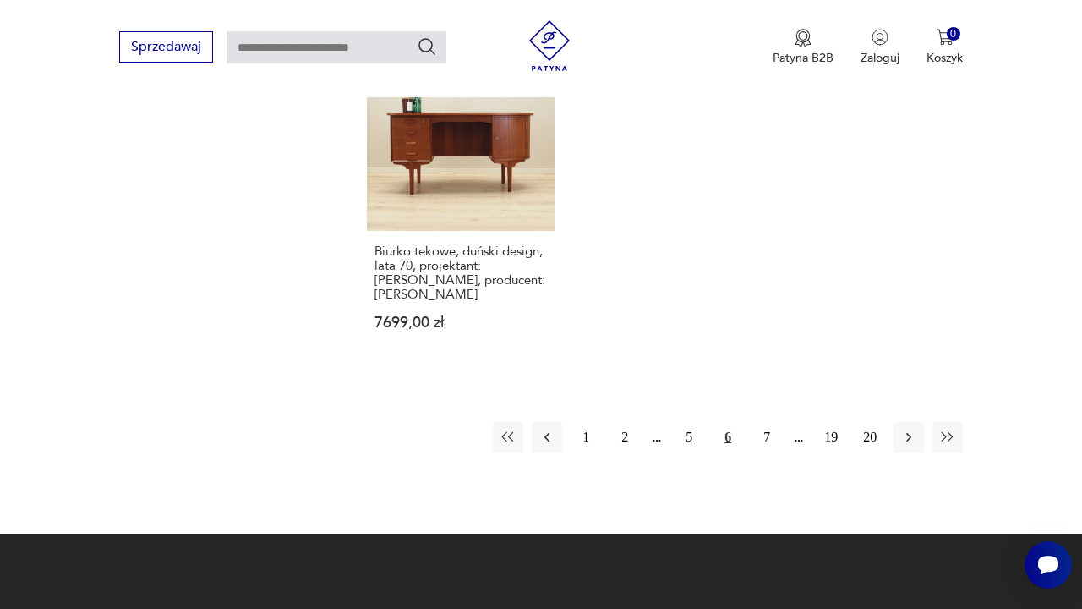
scroll to position [2428, 0]
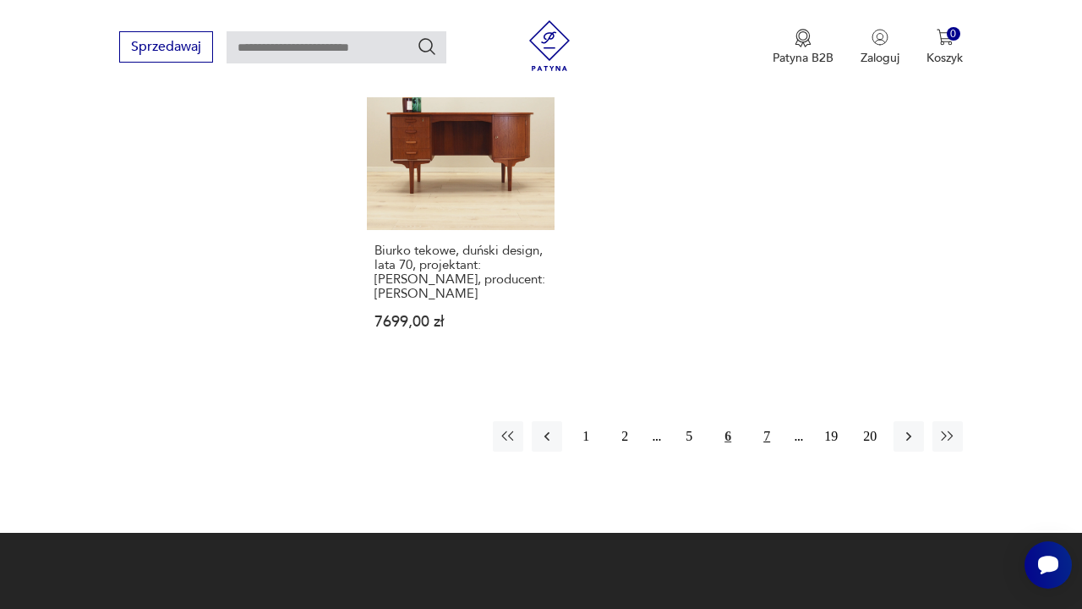
click at [767, 452] on button "7" at bounding box center [767, 436] width 30 height 30
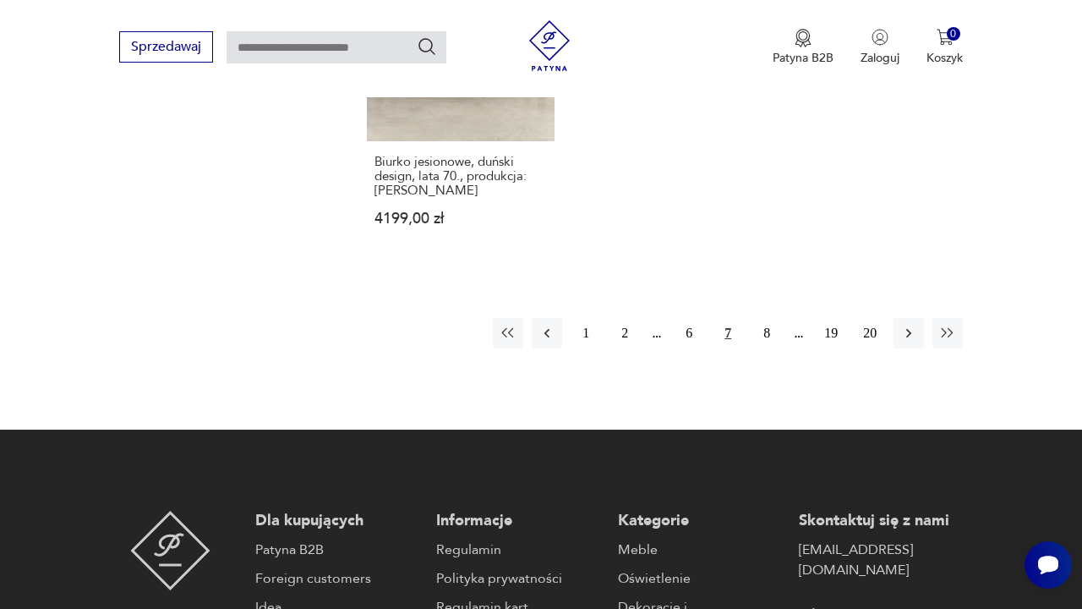
scroll to position [2541, 0]
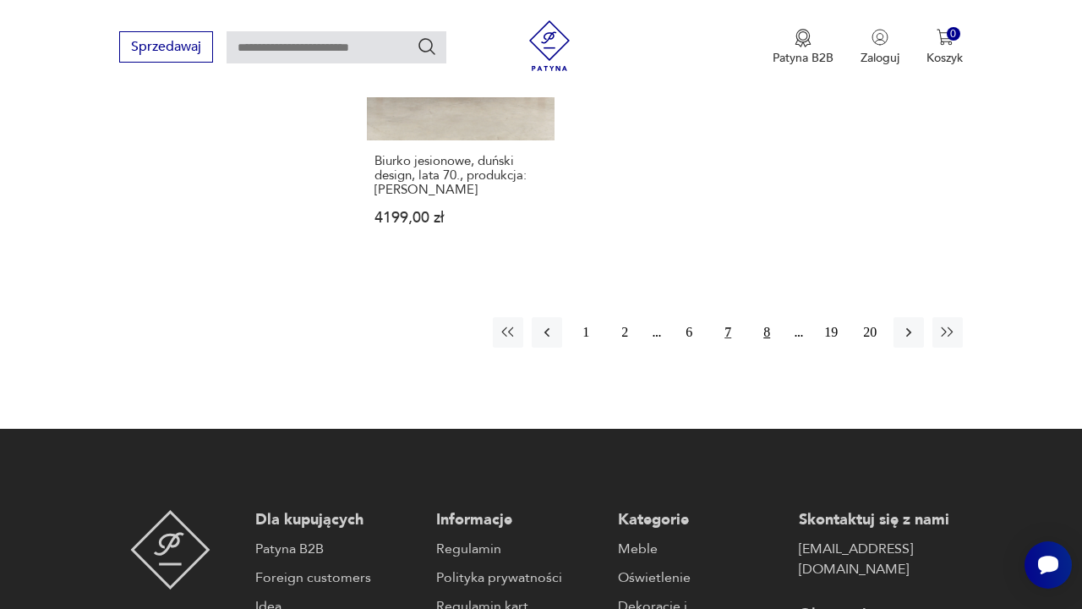
click at [769, 348] on button "8" at bounding box center [767, 332] width 30 height 30
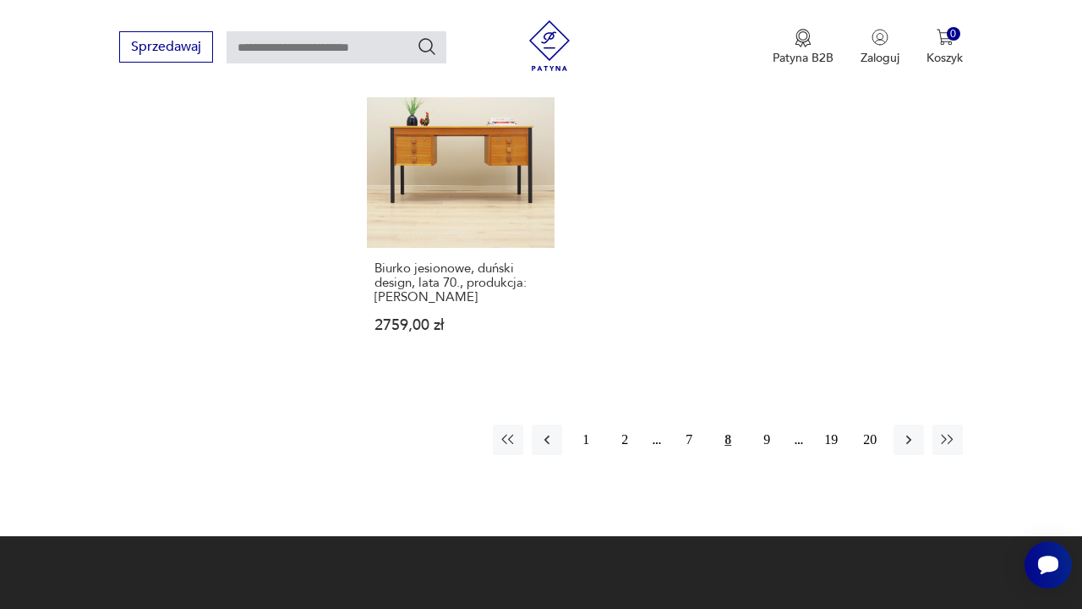
scroll to position [2417, 0]
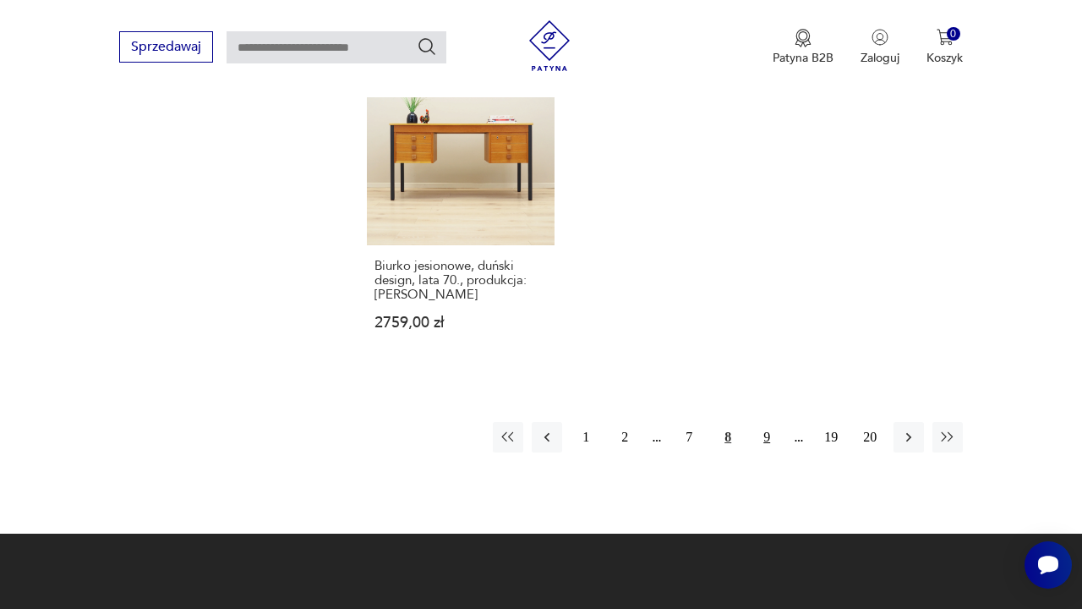
click at [769, 452] on button "9" at bounding box center [767, 437] width 30 height 30
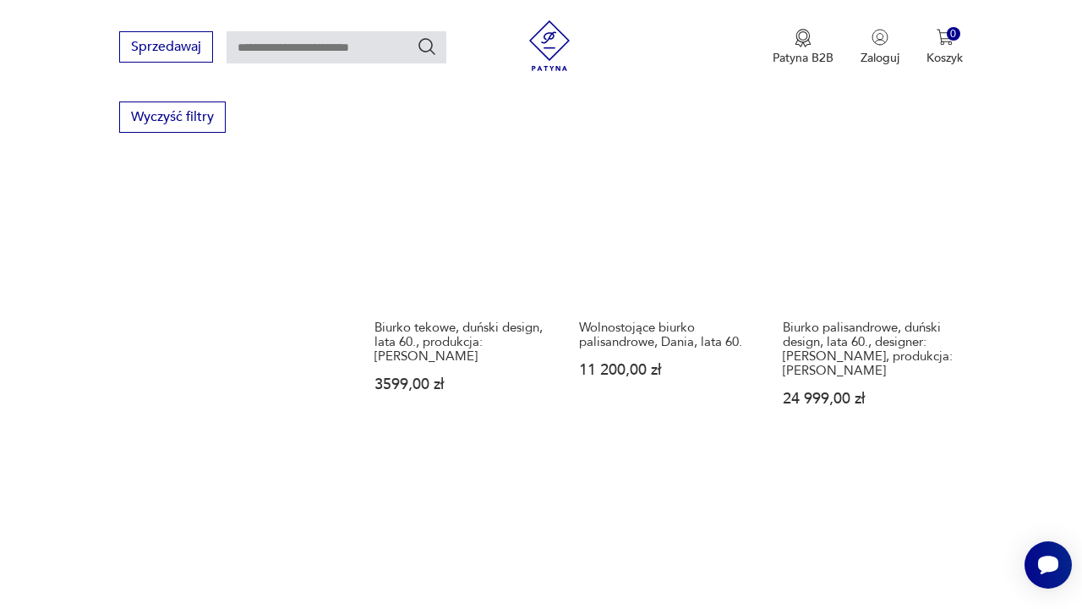
scroll to position [2030, 0]
